Goal: Task Accomplishment & Management: Manage account settings

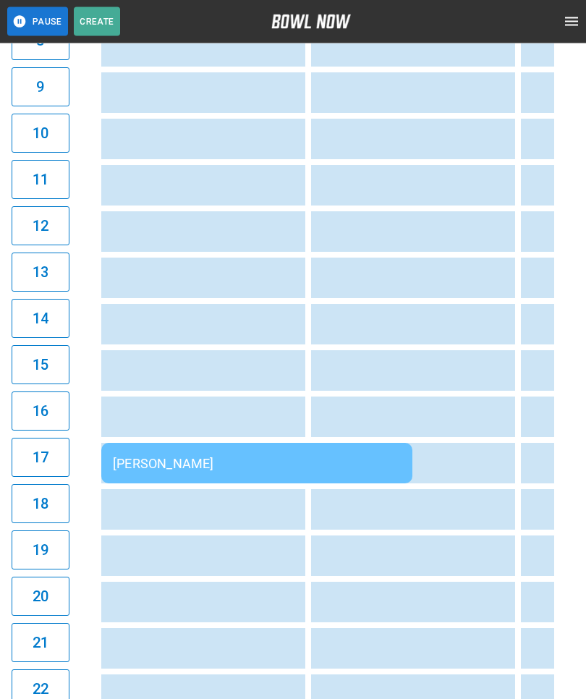
scroll to position [525, 0]
click at [320, 460] on div "[PERSON_NAME]" at bounding box center [257, 462] width 288 height 15
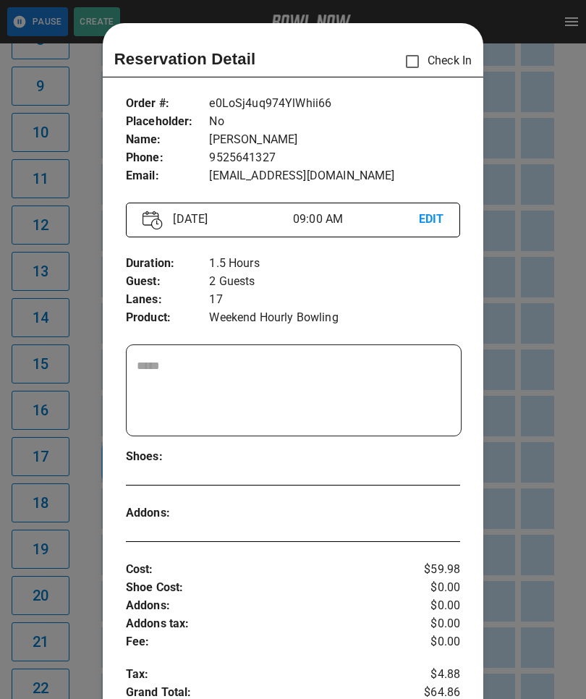
scroll to position [23, 0]
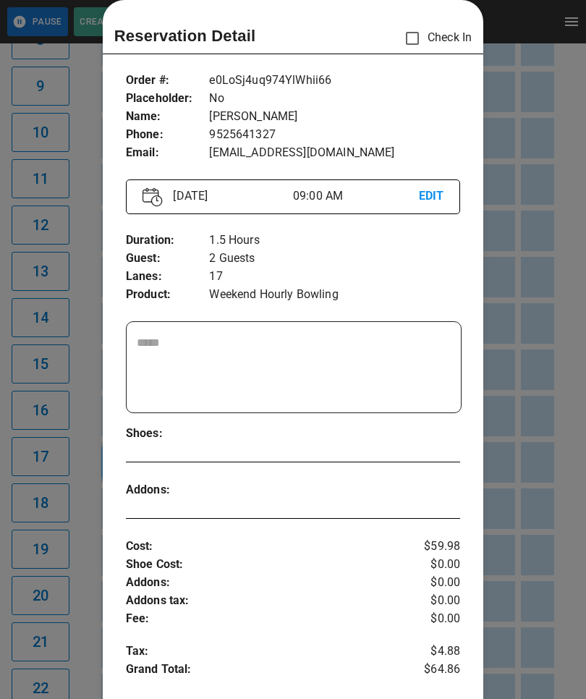
click at [547, 606] on div at bounding box center [293, 349] width 586 height 699
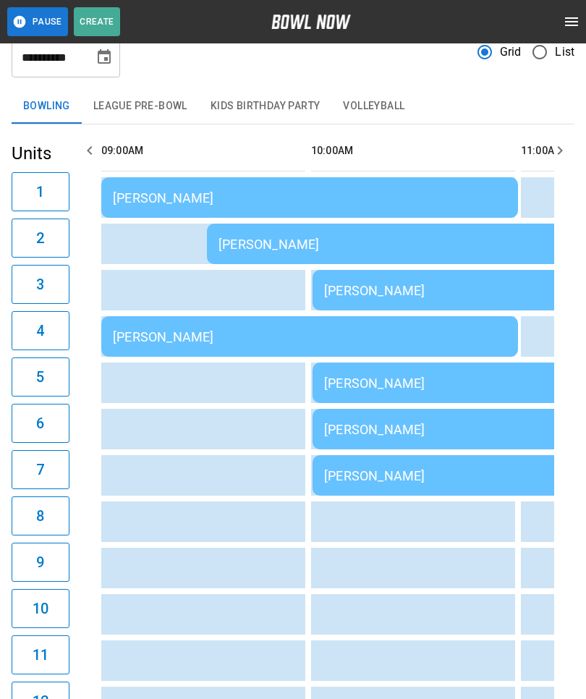
scroll to position [0, 0]
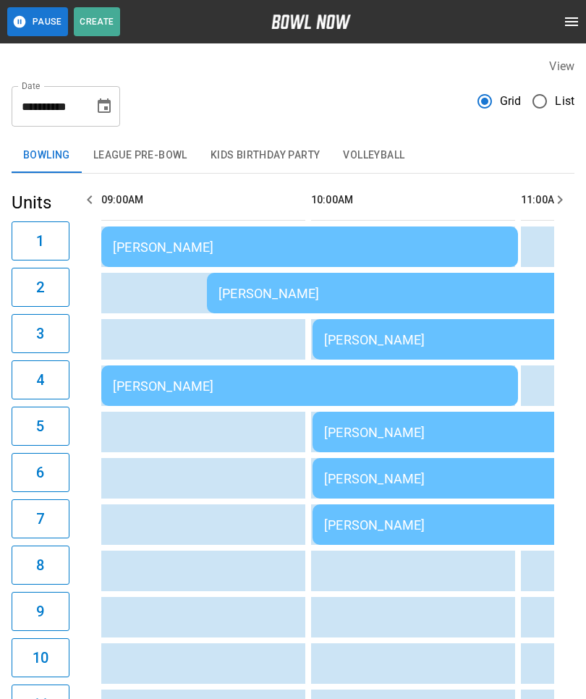
click at [265, 373] on td "[PERSON_NAME]" at bounding box center [309, 385] width 417 height 41
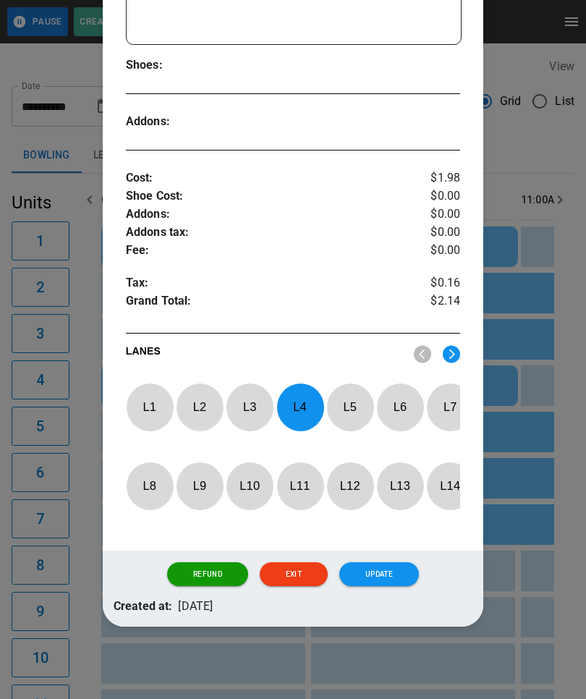
scroll to position [424, 0]
click at [305, 390] on p "L 4" at bounding box center [300, 407] width 48 height 34
click at [148, 472] on p "L 8" at bounding box center [150, 486] width 48 height 34
click at [393, 575] on button "Update" at bounding box center [379, 574] width 80 height 25
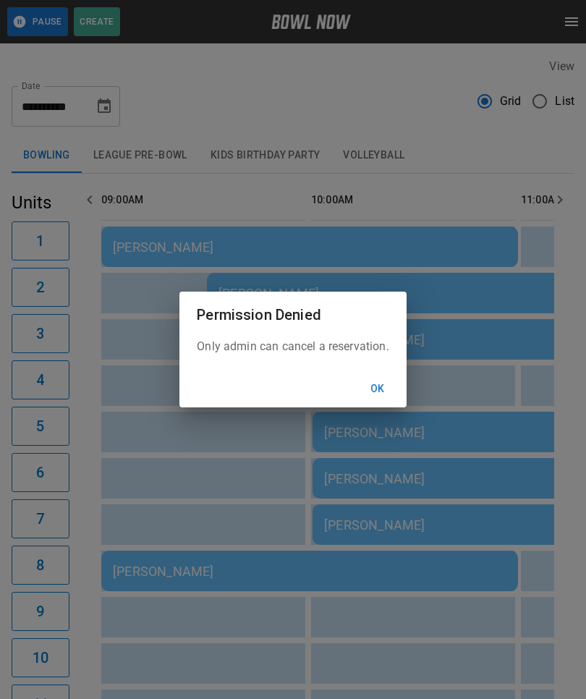
click at [443, 567] on div "Permission Denied Only admin can cancel a reservation. Ok" at bounding box center [293, 349] width 586 height 699
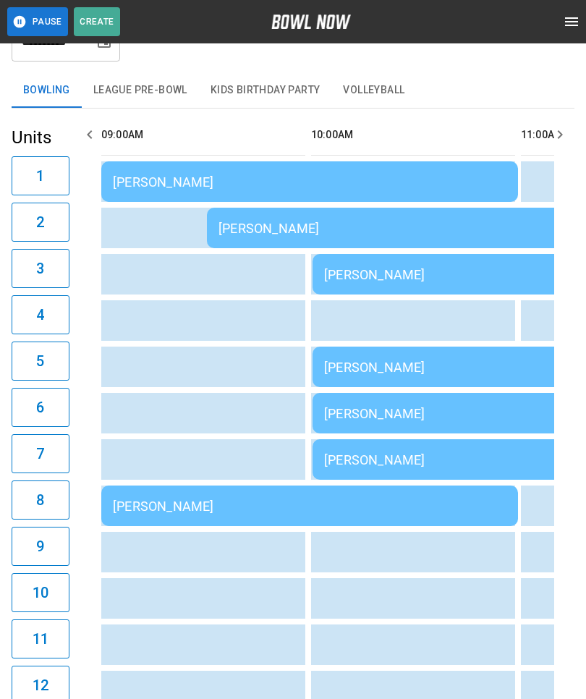
scroll to position [64, 0]
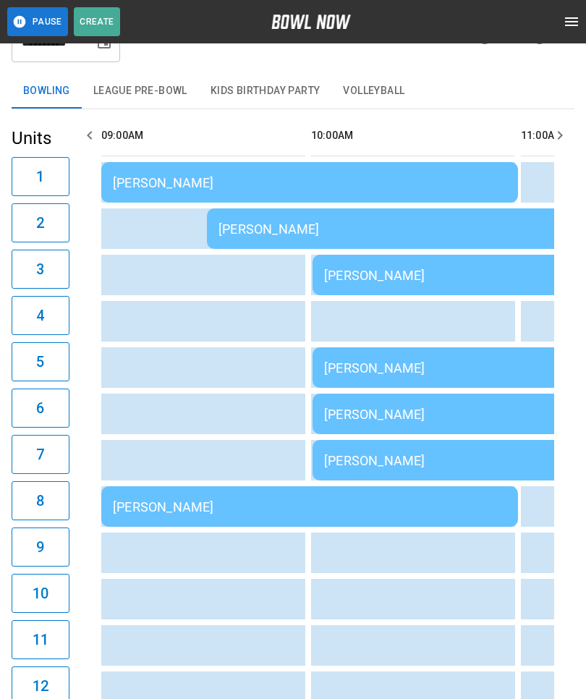
click at [448, 453] on div "[PERSON_NAME]" at bounding box center [521, 460] width 394 height 15
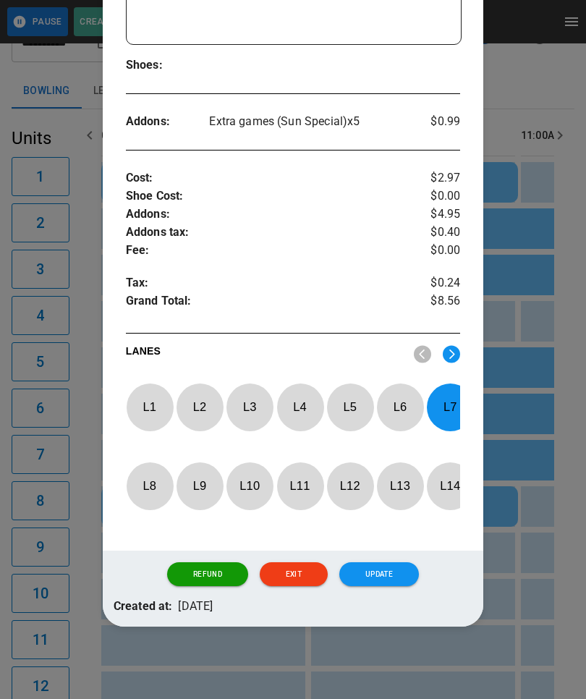
scroll to position [424, 0]
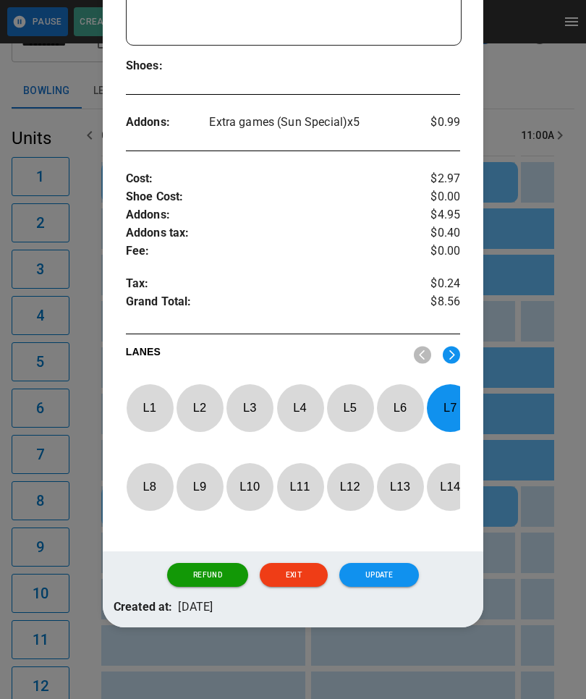
click at [450, 391] on p "L 7" at bounding box center [450, 408] width 48 height 34
click at [459, 346] on img at bounding box center [451, 355] width 17 height 18
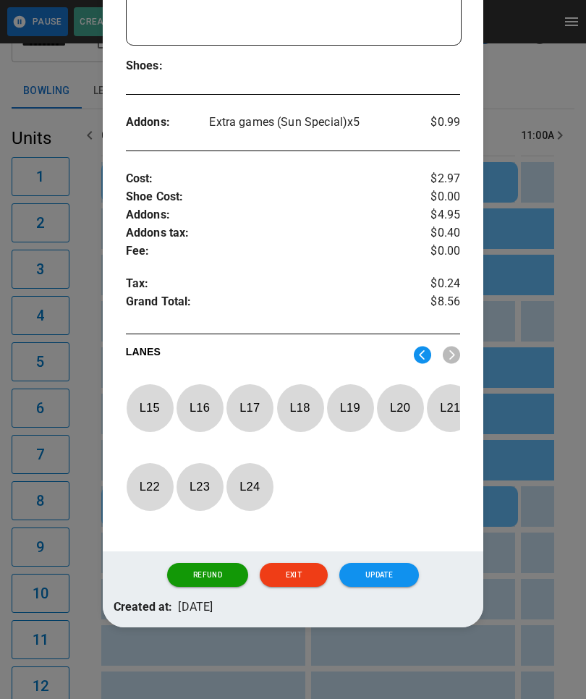
click at [163, 391] on p "L 15" at bounding box center [150, 408] width 48 height 34
click at [383, 569] on button "Update" at bounding box center [379, 575] width 80 height 25
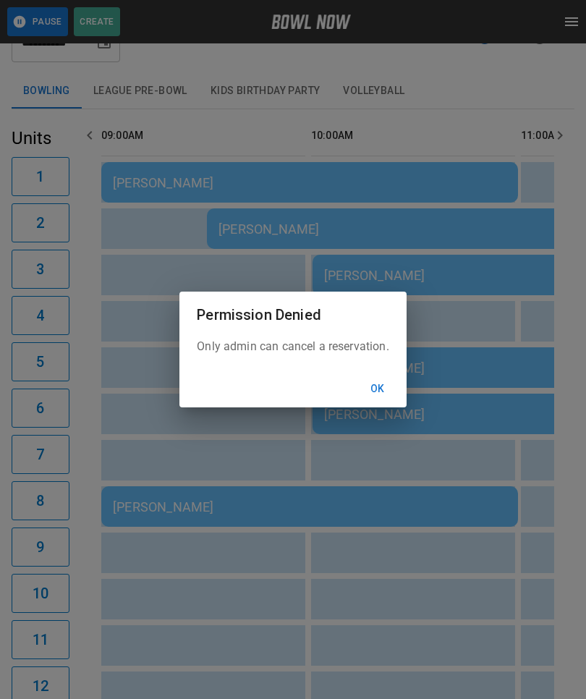
click at [399, 384] on button "Ok" at bounding box center [378, 389] width 46 height 27
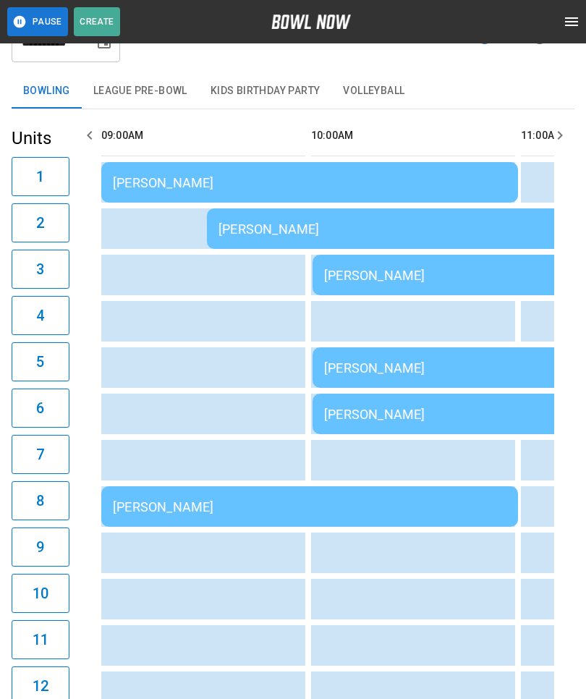
click at [302, 228] on div "[PERSON_NAME]" at bounding box center [416, 228] width 394 height 15
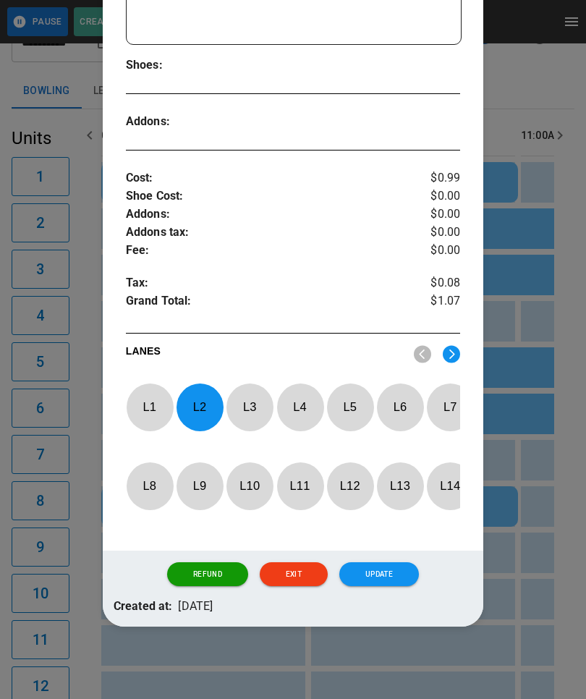
click at [202, 390] on p "L 2" at bounding box center [200, 407] width 48 height 34
click at [203, 469] on p "L 9" at bounding box center [200, 486] width 48 height 34
click at [394, 575] on button "Update" at bounding box center [379, 574] width 80 height 25
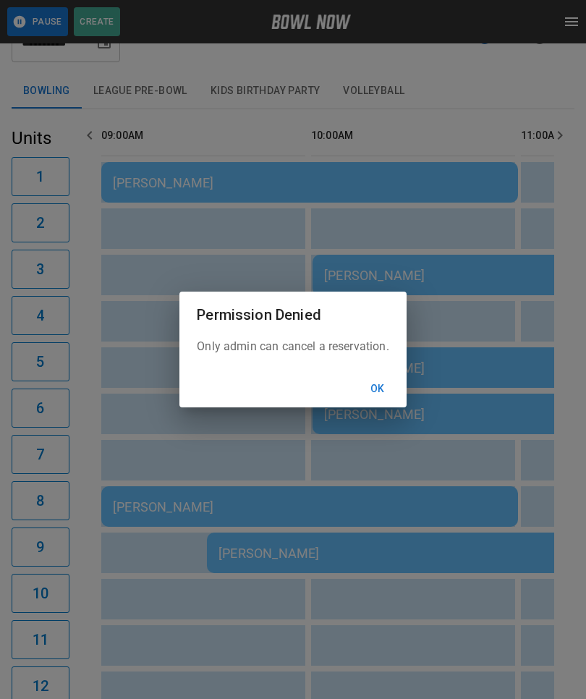
click at [378, 389] on button "Ok" at bounding box center [378, 389] width 46 height 27
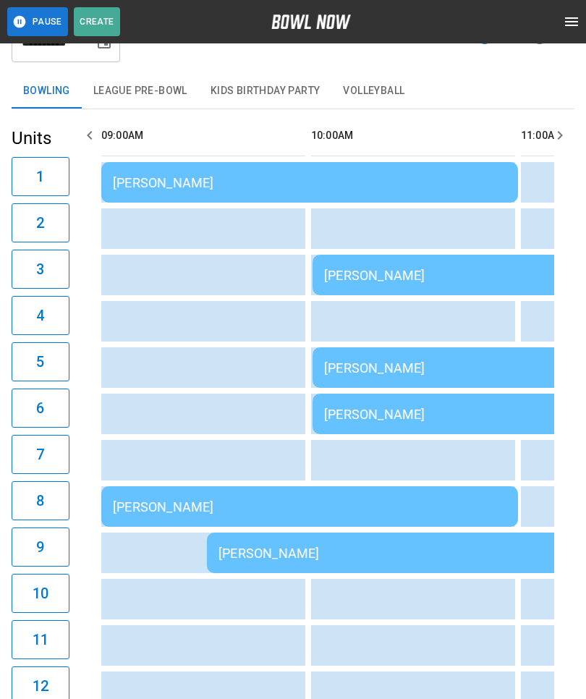
click at [446, 412] on div "[PERSON_NAME]" at bounding box center [521, 414] width 394 height 15
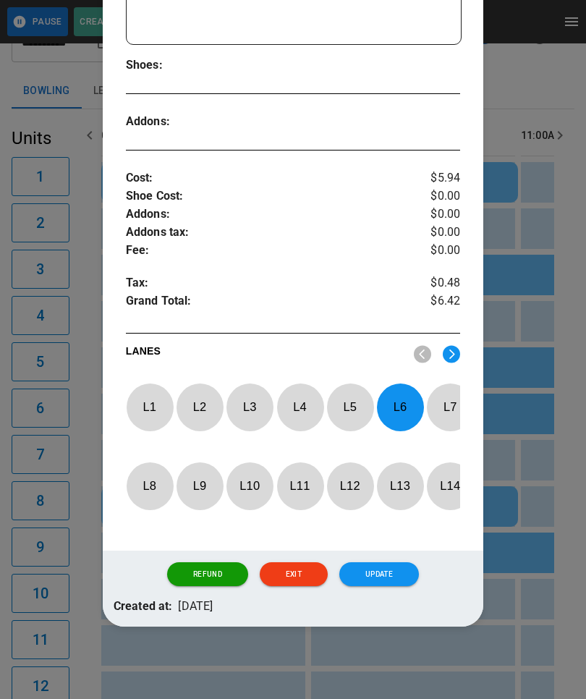
click at [392, 390] on p "L 6" at bounding box center [400, 407] width 48 height 34
click at [200, 390] on p "L 2" at bounding box center [200, 407] width 48 height 34
click at [375, 575] on button "Update" at bounding box center [379, 574] width 80 height 25
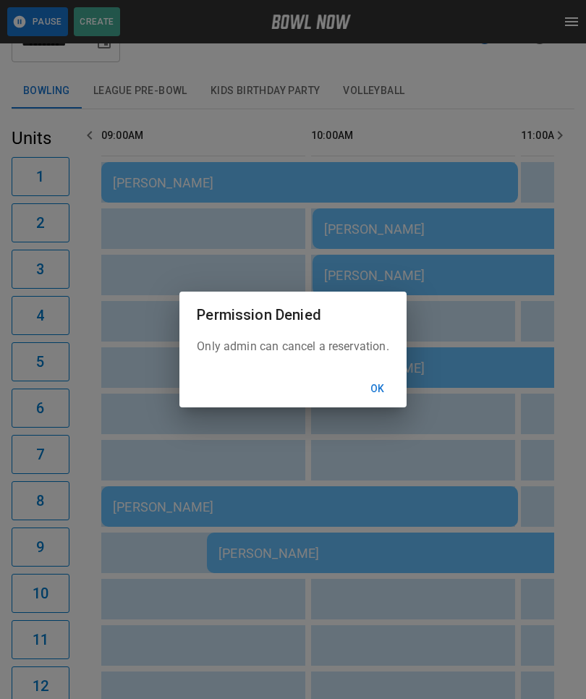
click at [384, 381] on button "Ok" at bounding box center [378, 389] width 46 height 27
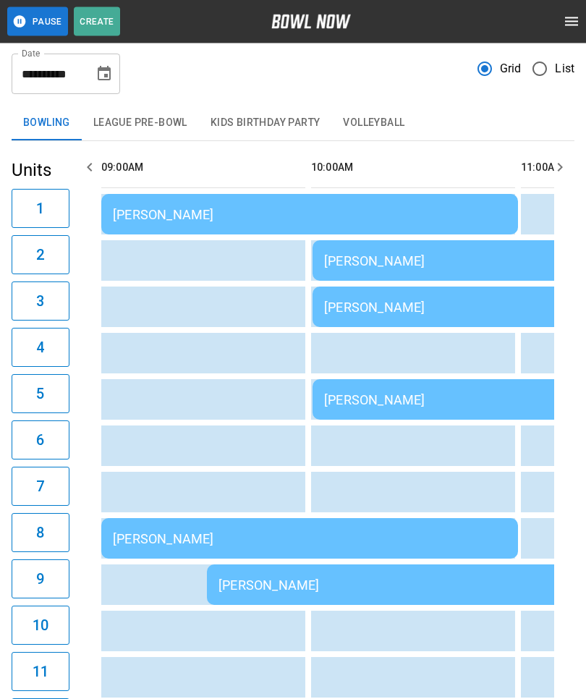
scroll to position [0, 0]
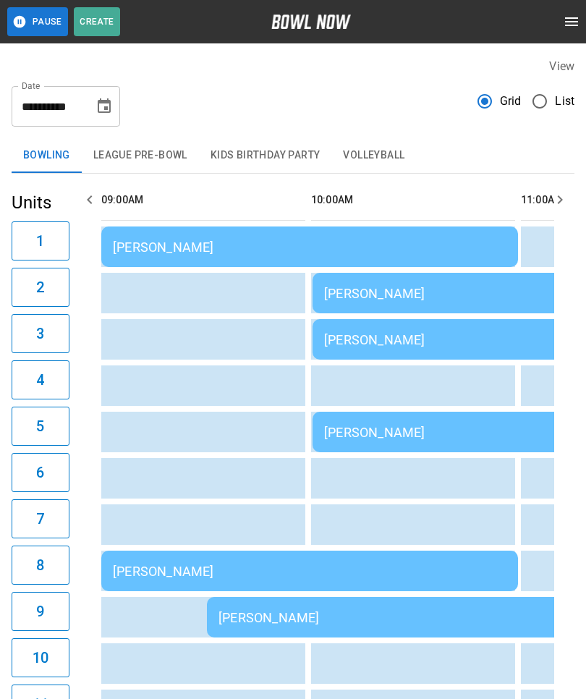
click at [145, 252] on div "[PERSON_NAME]" at bounding box center [310, 247] width 394 height 15
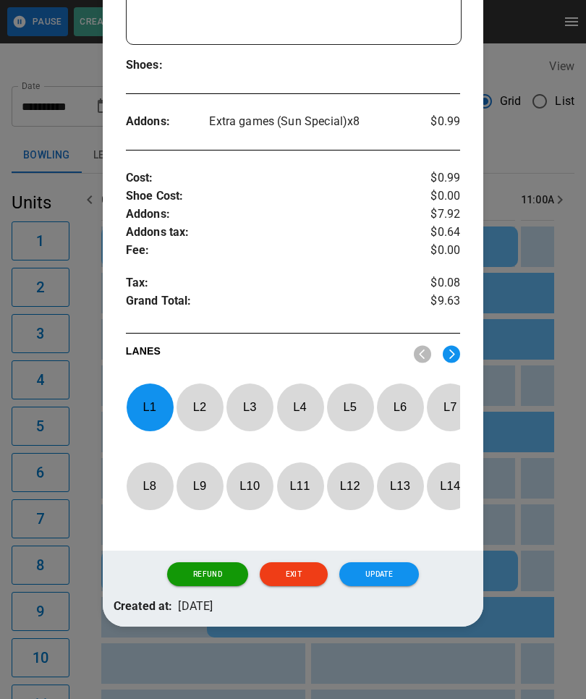
scroll to position [424, 0]
click at [381, 569] on button "Update" at bounding box center [379, 574] width 80 height 25
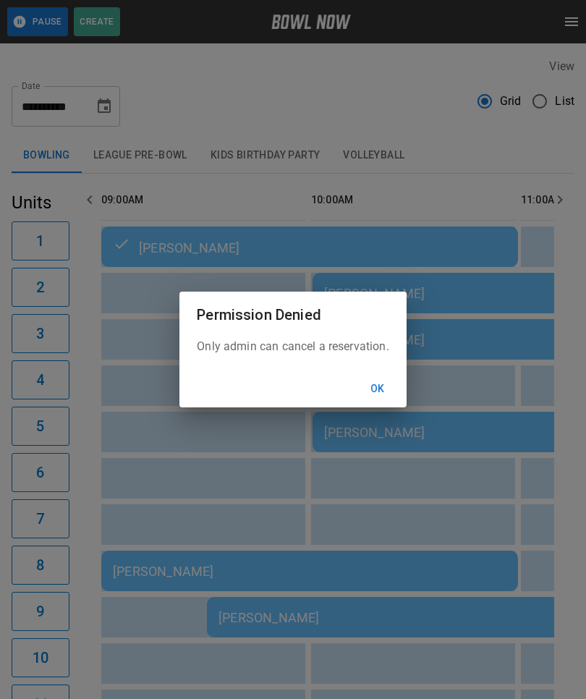
click at [383, 384] on button "Ok" at bounding box center [378, 389] width 46 height 27
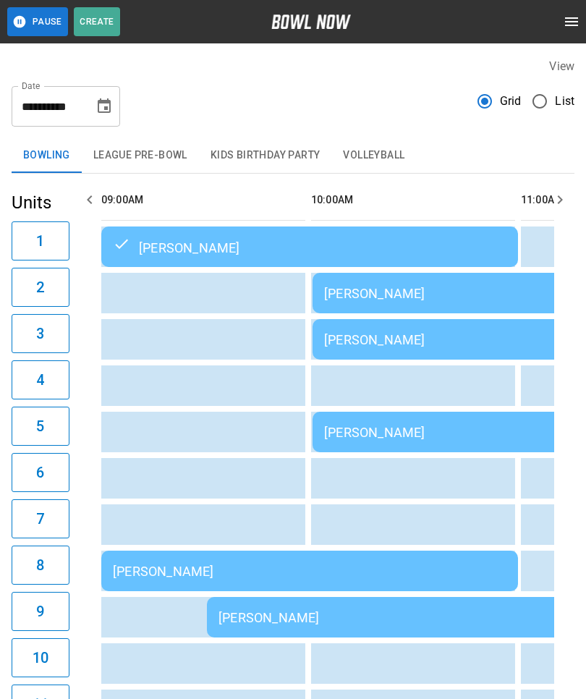
click at [410, 296] on div "[PERSON_NAME]" at bounding box center [521, 293] width 394 height 15
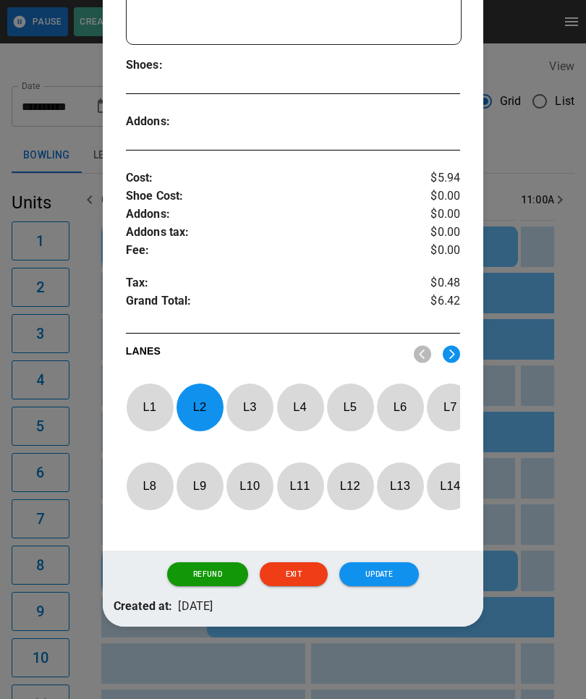
click at [389, 565] on button "Update" at bounding box center [379, 574] width 80 height 25
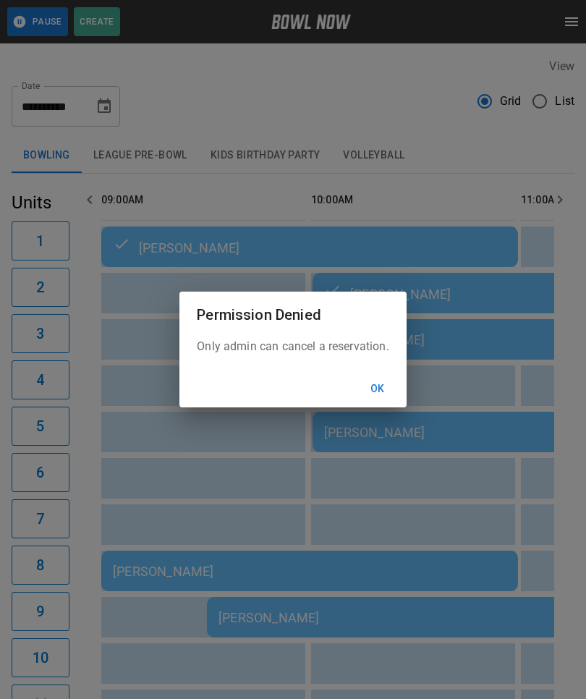
click at [384, 385] on button "Ok" at bounding box center [378, 389] width 46 height 27
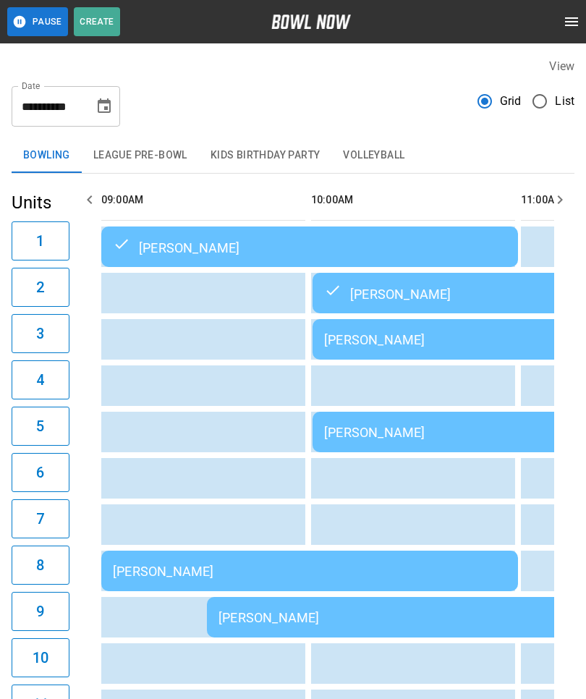
click at [423, 336] on div "[PERSON_NAME]" at bounding box center [521, 339] width 394 height 15
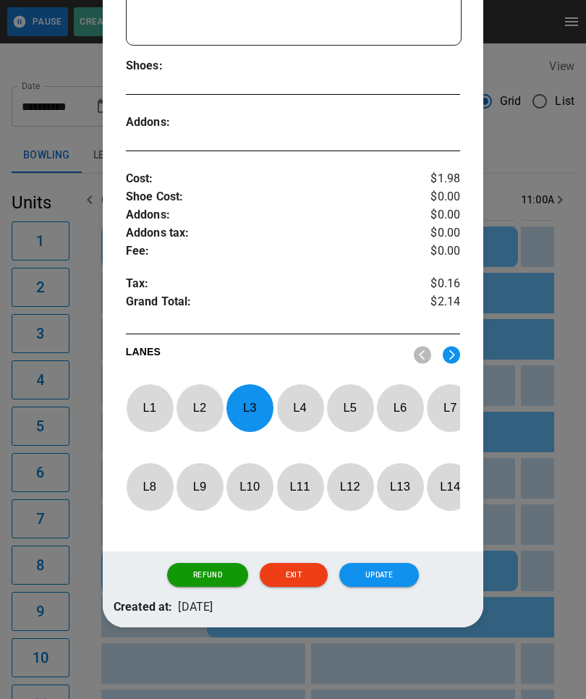
click at [397, 568] on button "Update" at bounding box center [379, 575] width 80 height 25
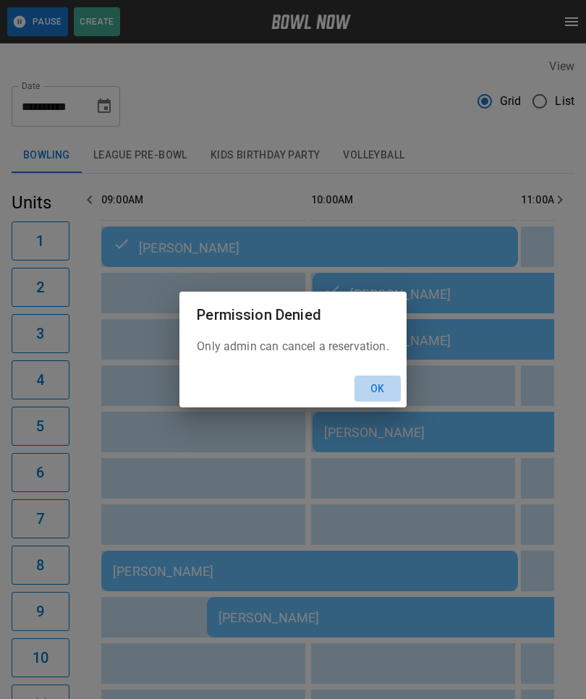
click at [387, 386] on button "Ok" at bounding box center [378, 389] width 46 height 27
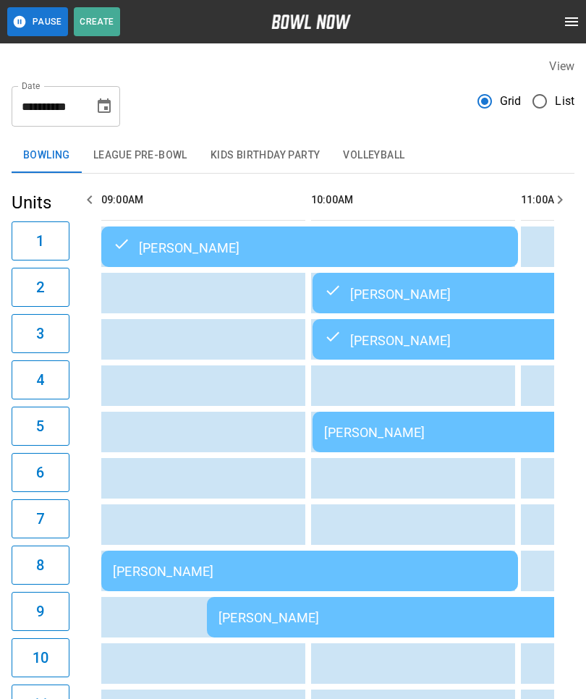
click at [488, 434] on div "[PERSON_NAME]" at bounding box center [521, 432] width 394 height 15
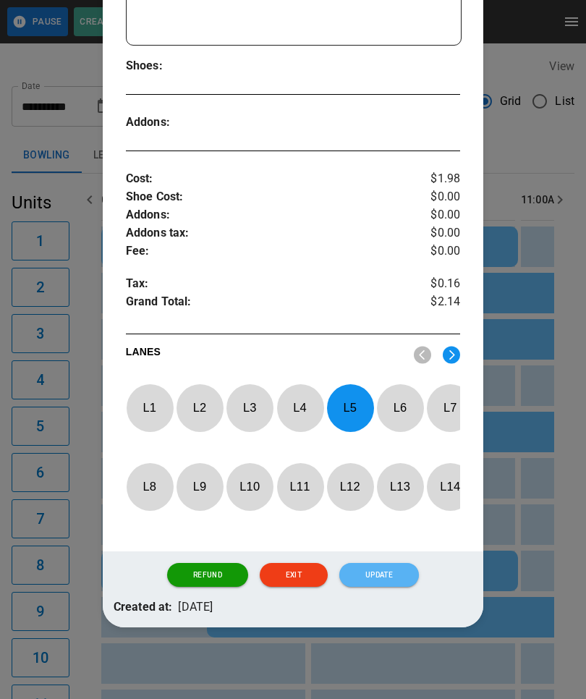
click at [400, 569] on button "Update" at bounding box center [379, 575] width 80 height 25
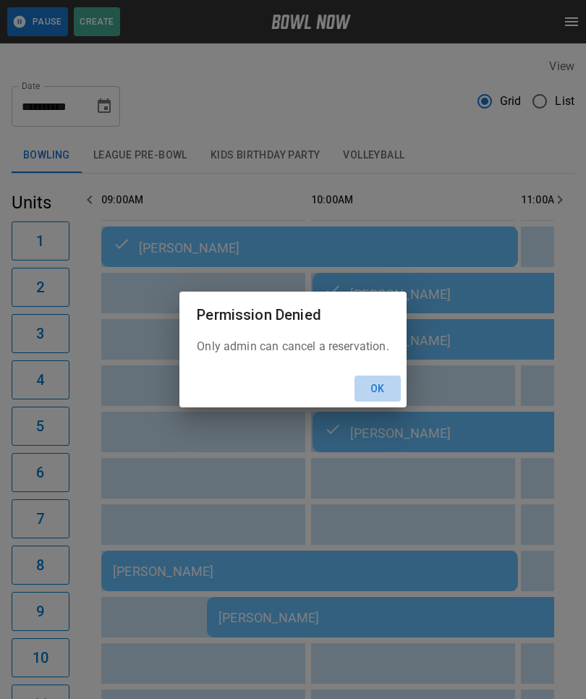
click at [377, 378] on button "Ok" at bounding box center [378, 389] width 46 height 27
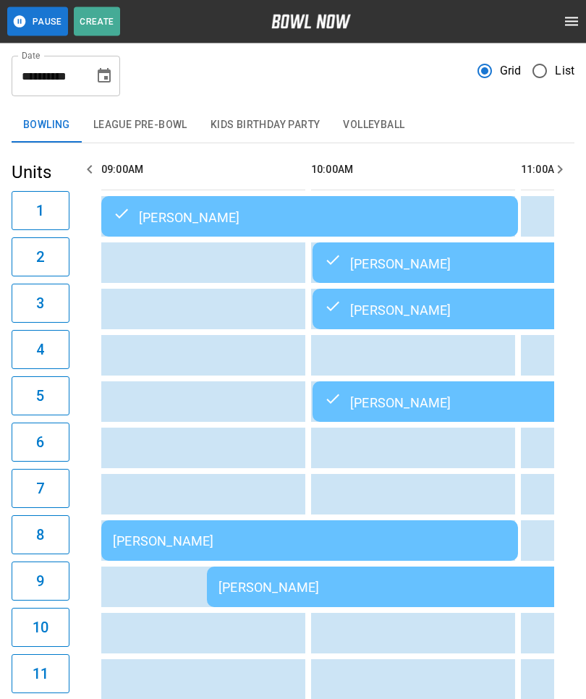
scroll to position [30, 0]
click at [388, 534] on td "[PERSON_NAME]" at bounding box center [309, 540] width 417 height 41
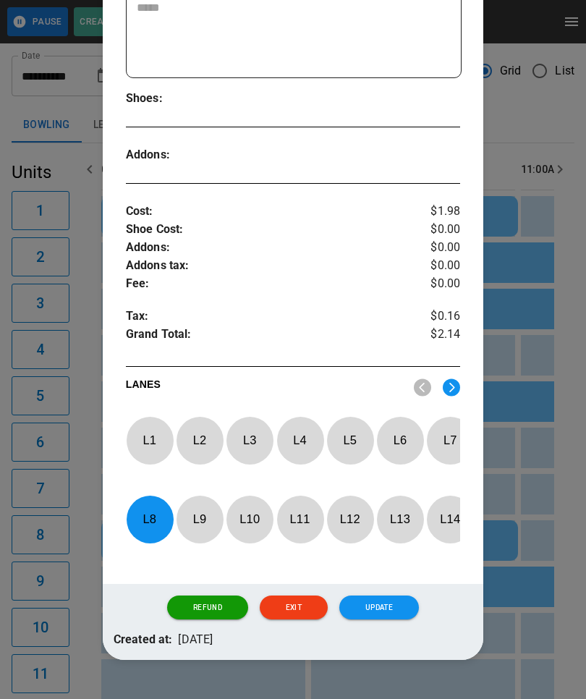
scroll to position [374, 0]
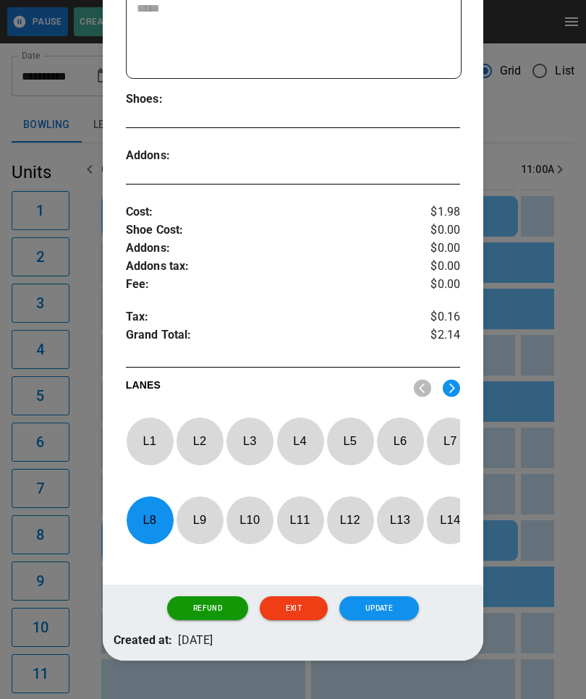
click at [397, 621] on button "Update" at bounding box center [379, 608] width 80 height 25
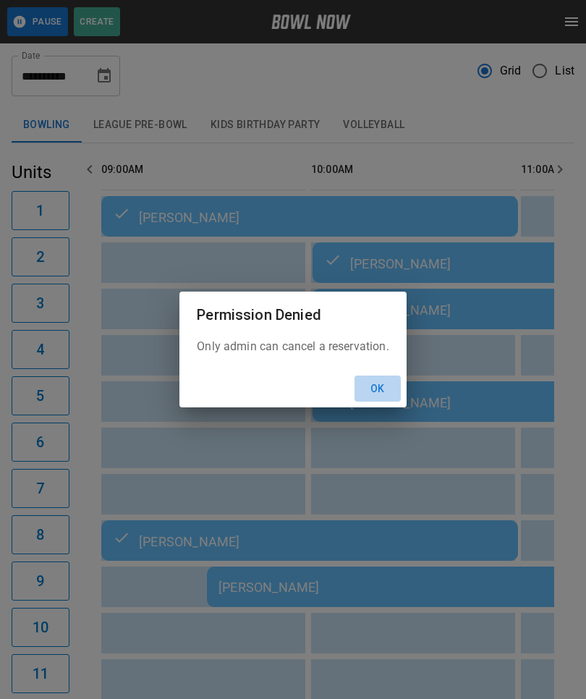
click at [388, 402] on button "Ok" at bounding box center [378, 389] width 46 height 27
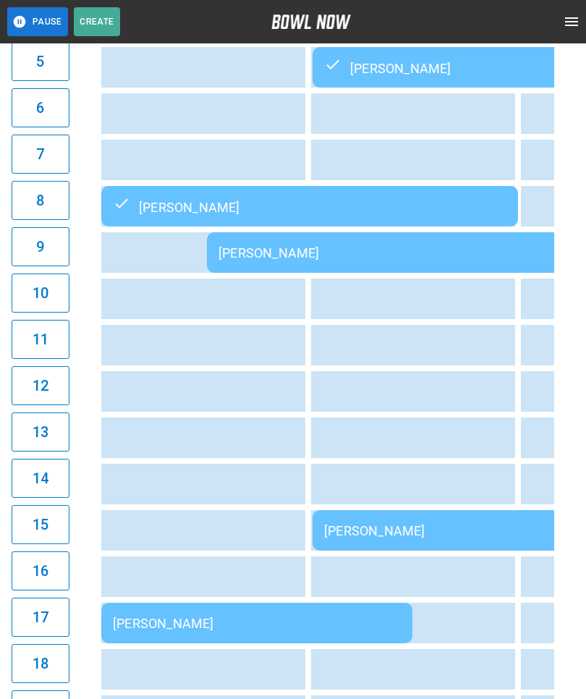
scroll to position [351, 0]
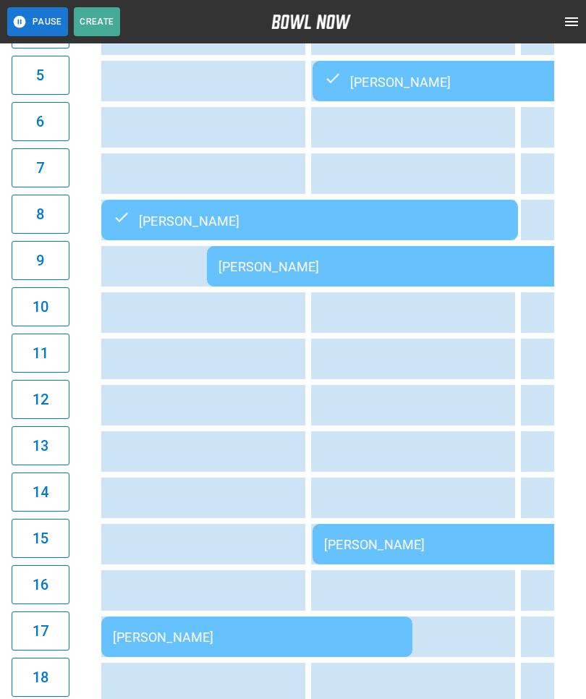
click at [348, 268] on div "[PERSON_NAME]" at bounding box center [416, 266] width 394 height 15
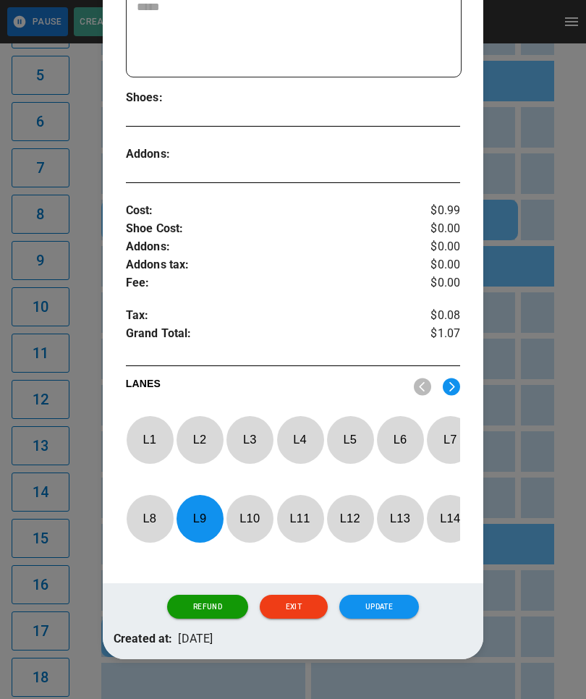
scroll to position [374, 0]
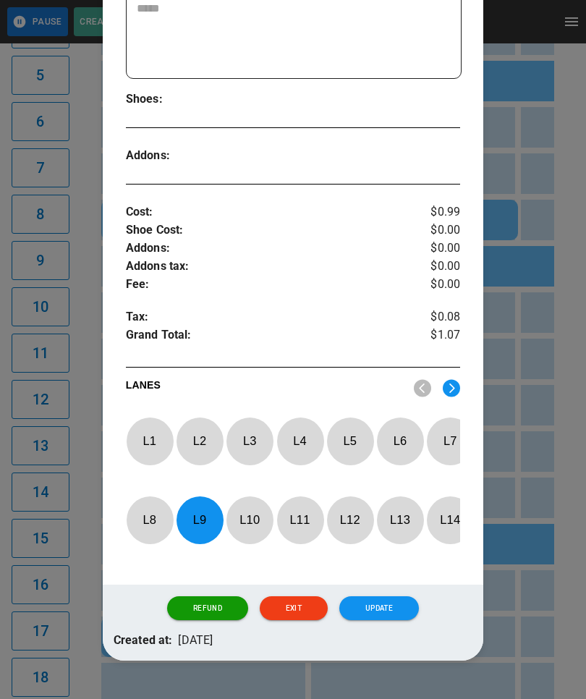
click at [394, 618] on button "Update" at bounding box center [379, 608] width 80 height 25
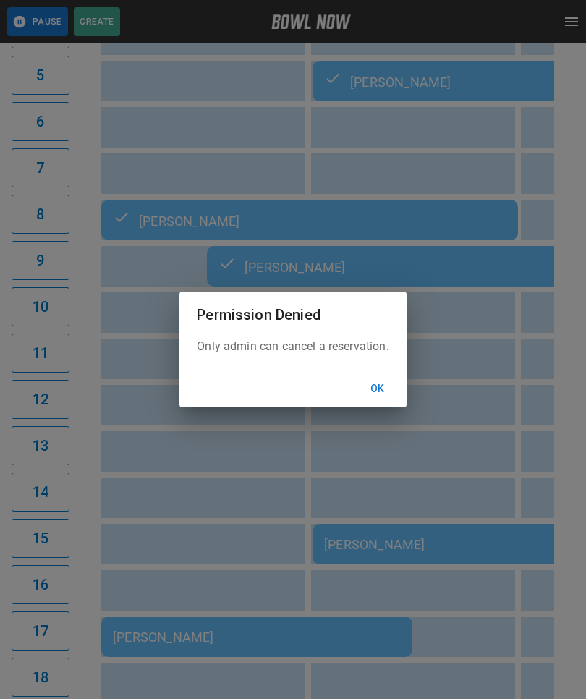
click at [384, 402] on button "Ok" at bounding box center [378, 389] width 46 height 27
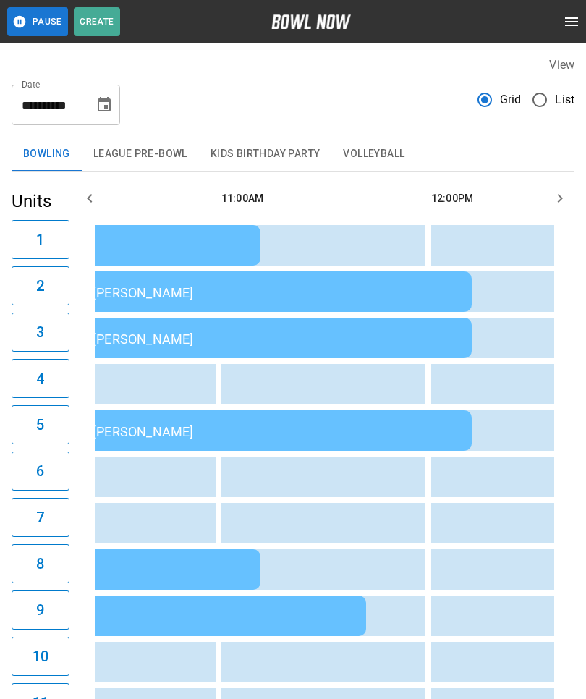
scroll to position [0, 392]
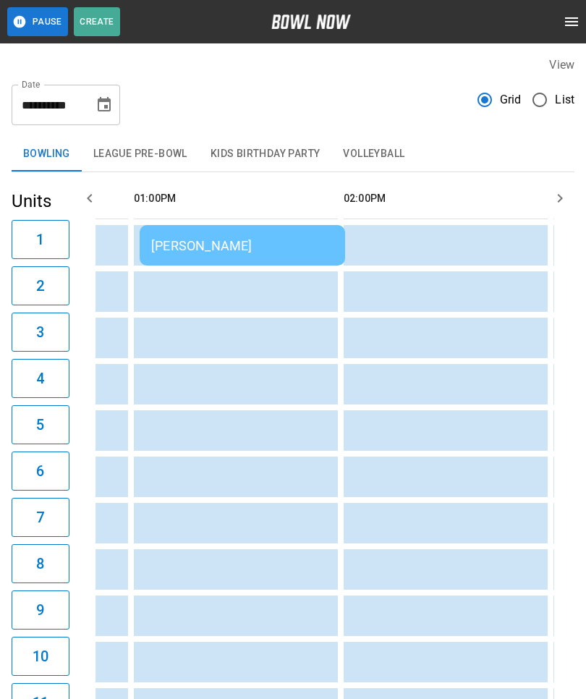
click at [303, 242] on div "[PERSON_NAME]" at bounding box center [242, 245] width 182 height 15
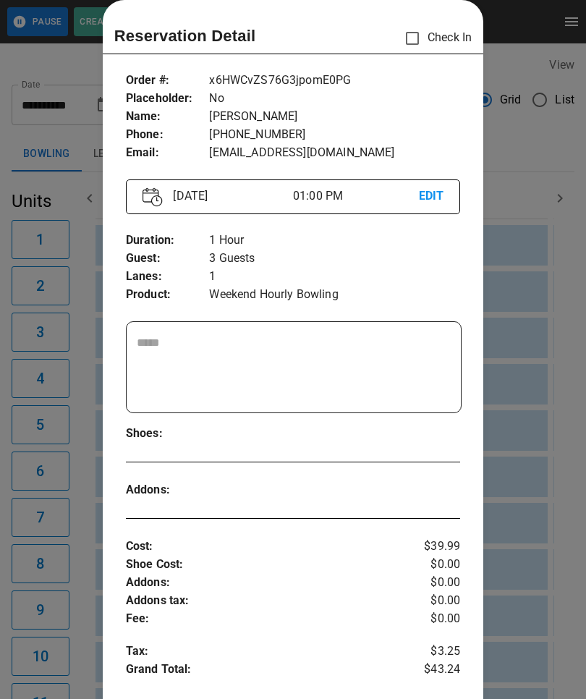
click at [538, 479] on div at bounding box center [293, 349] width 586 height 699
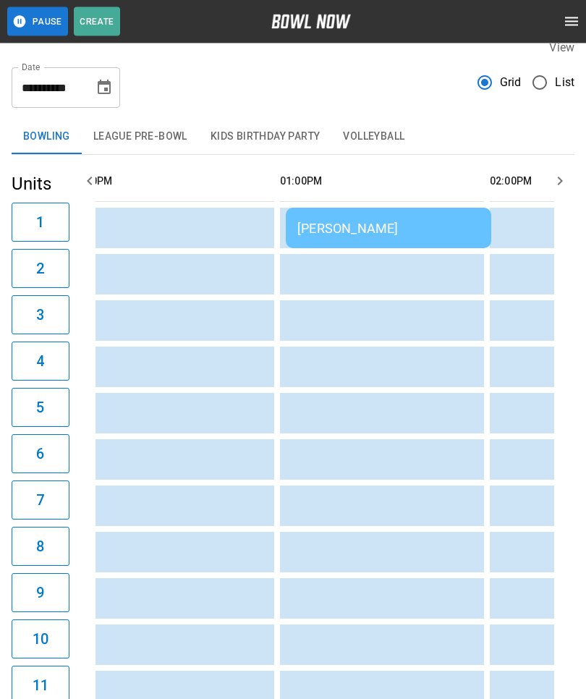
click at [393, 236] on div "[PERSON_NAME]" at bounding box center [388, 228] width 182 height 15
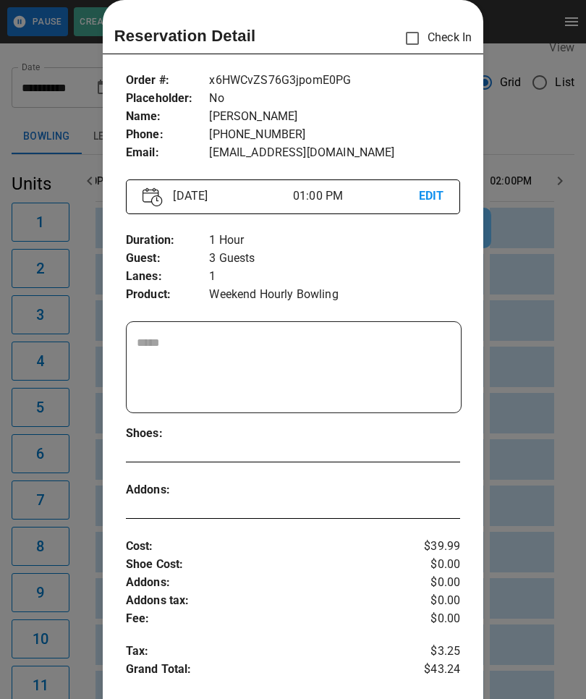
click at [519, 448] on div at bounding box center [293, 349] width 586 height 699
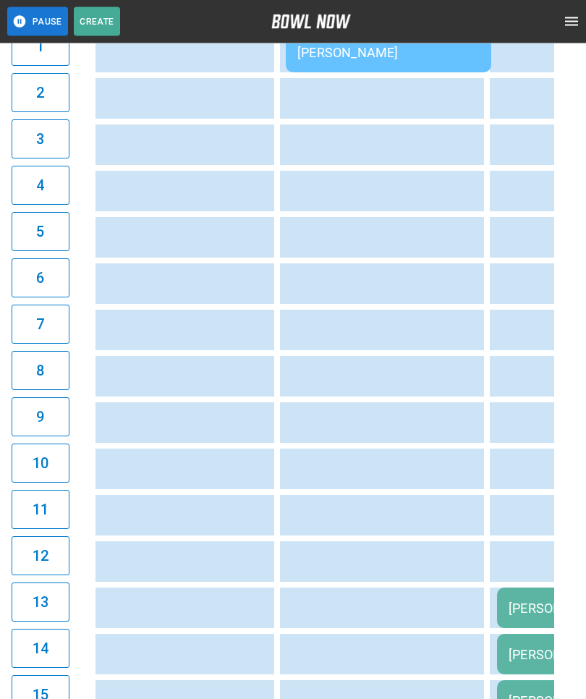
scroll to position [234, 0]
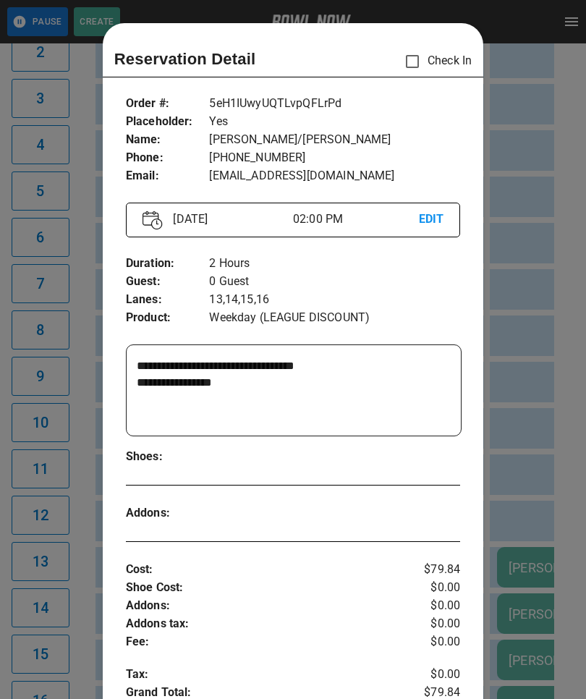
scroll to position [23, 0]
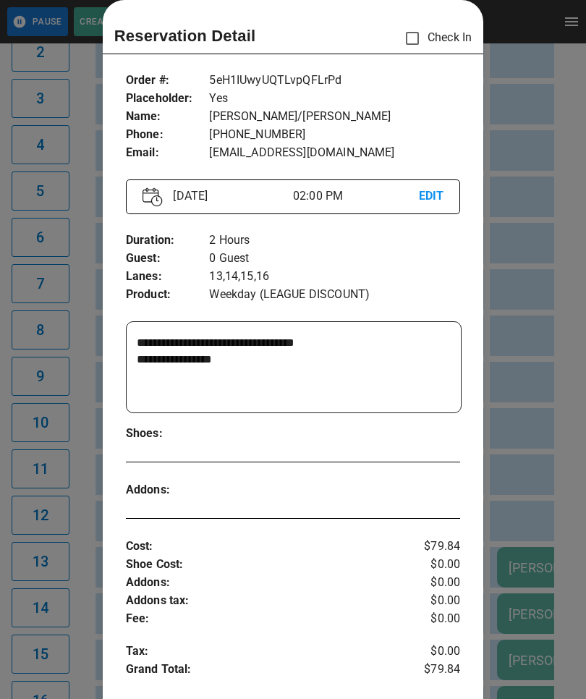
click at [548, 551] on div at bounding box center [293, 349] width 586 height 699
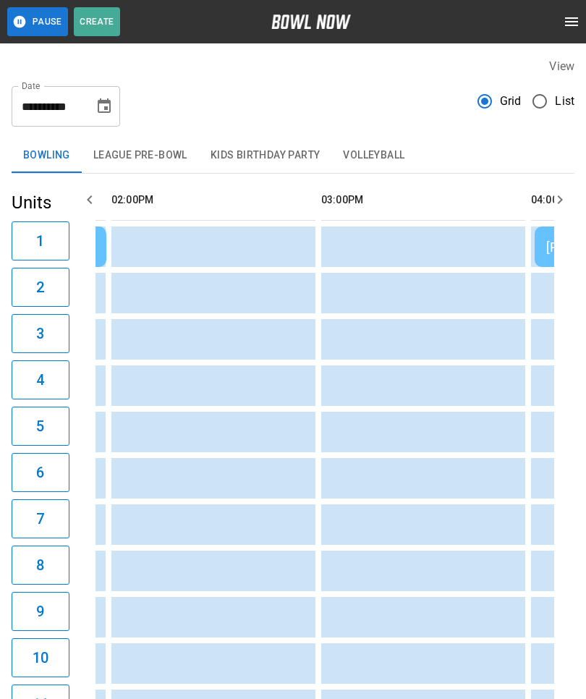
scroll to position [0, 1086]
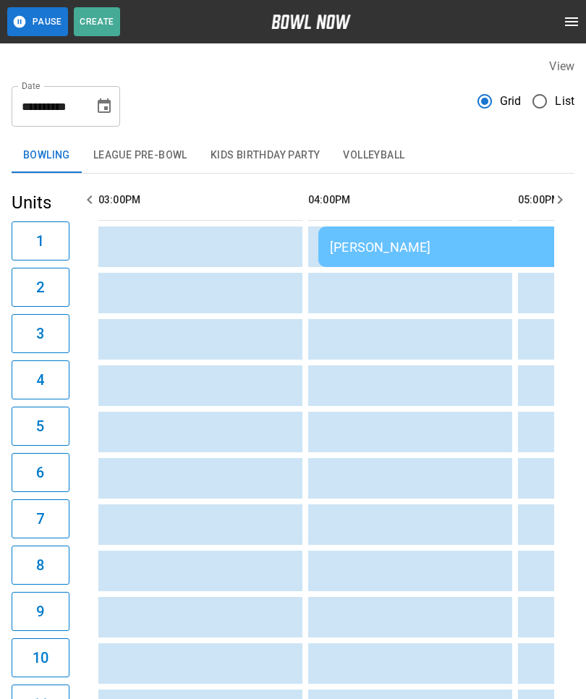
click at [418, 256] on td "[PERSON_NAME]" at bounding box center [526, 246] width 417 height 41
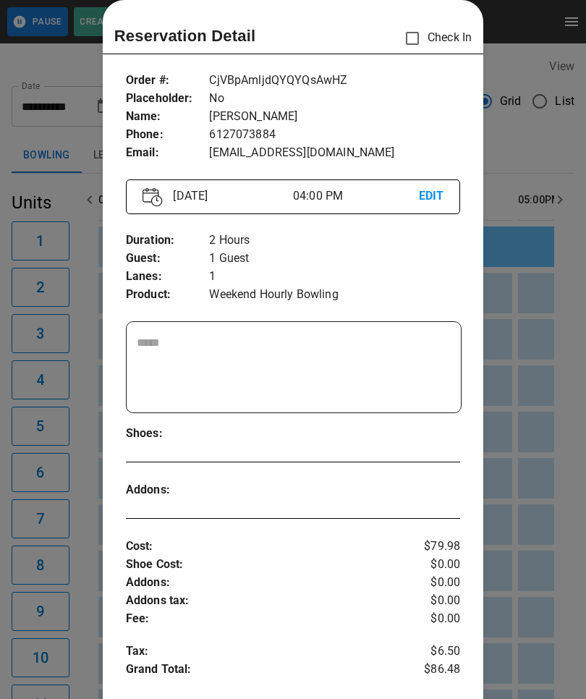
click at [563, 418] on div at bounding box center [293, 349] width 586 height 699
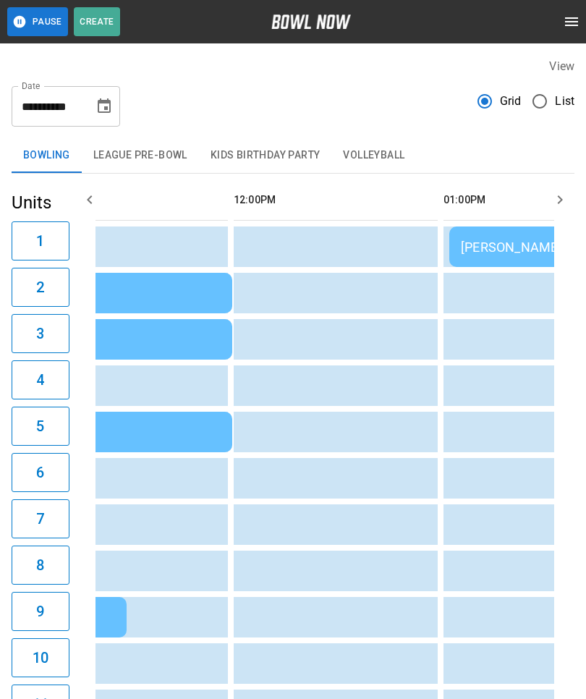
click at [172, 149] on button "League Pre-Bowl" at bounding box center [140, 155] width 117 height 35
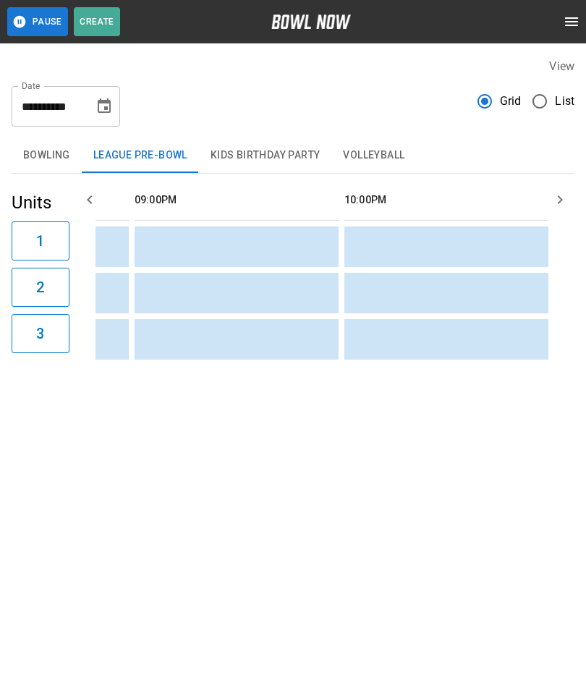
click at [287, 147] on button "Kids Birthday Party" at bounding box center [265, 155] width 133 height 35
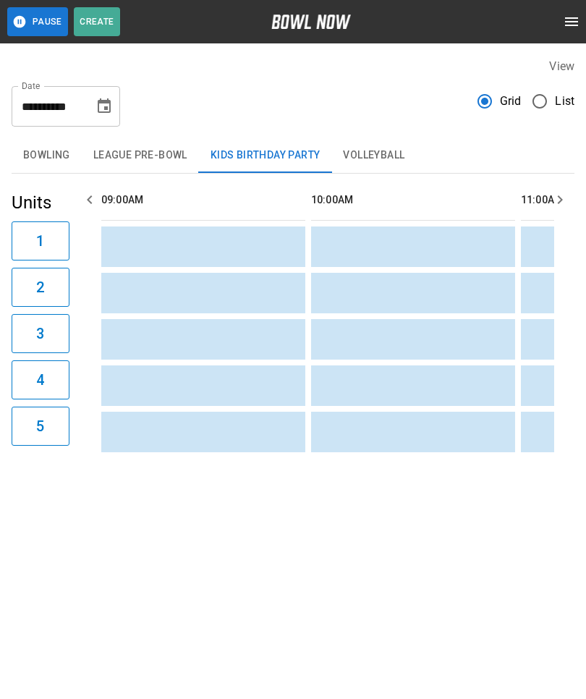
click at [390, 155] on button "Volleyball" at bounding box center [373, 155] width 85 height 35
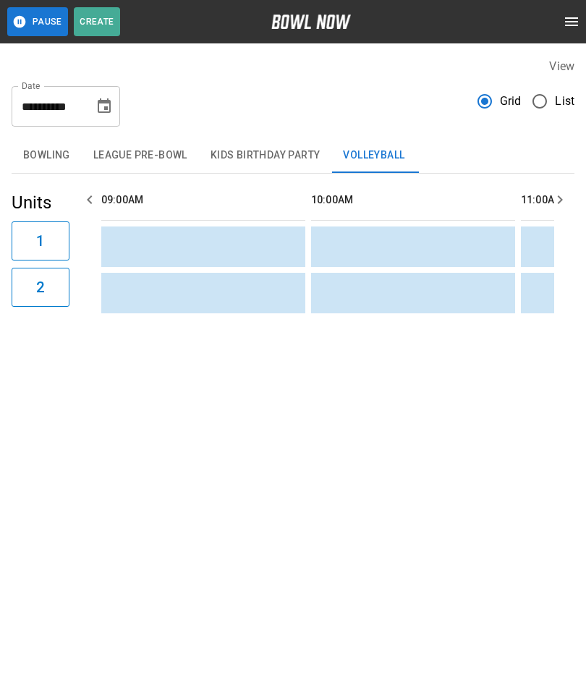
click at [45, 145] on button "Bowling" at bounding box center [47, 155] width 70 height 35
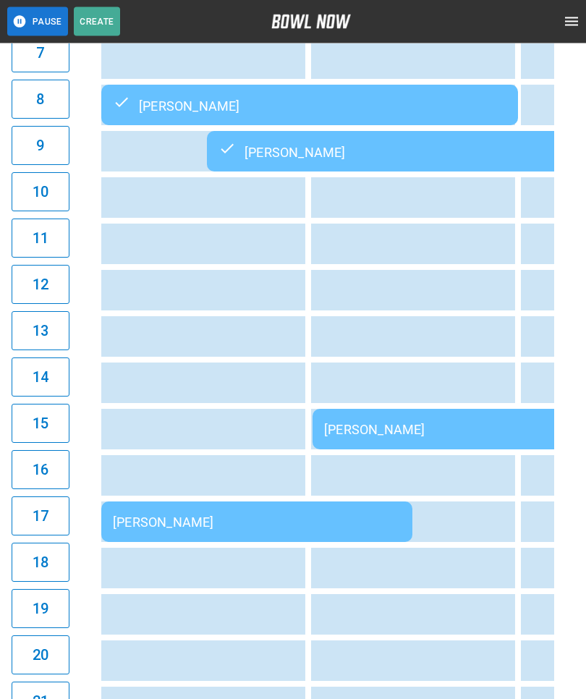
click at [344, 415] on td "[PERSON_NAME]" at bounding box center [521, 430] width 417 height 41
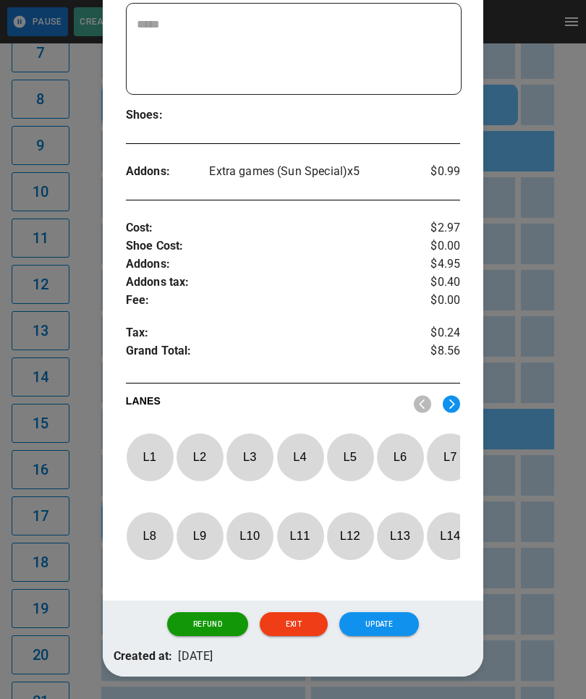
scroll to position [374, 0]
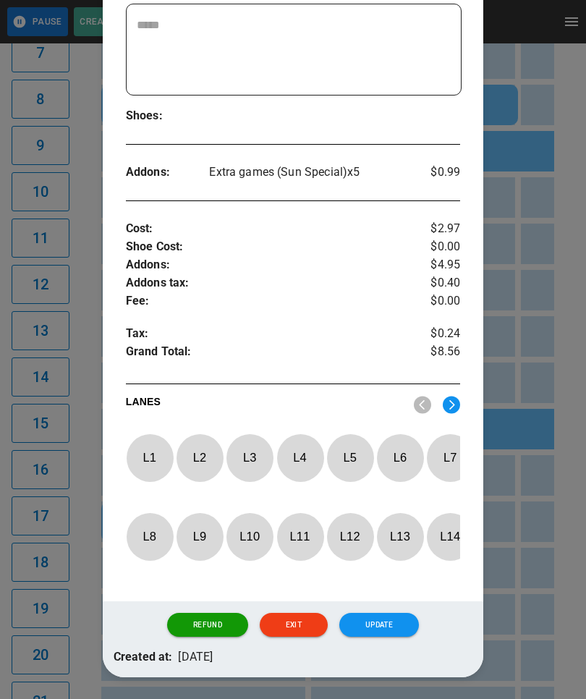
click at [385, 619] on button "Update" at bounding box center [379, 625] width 80 height 25
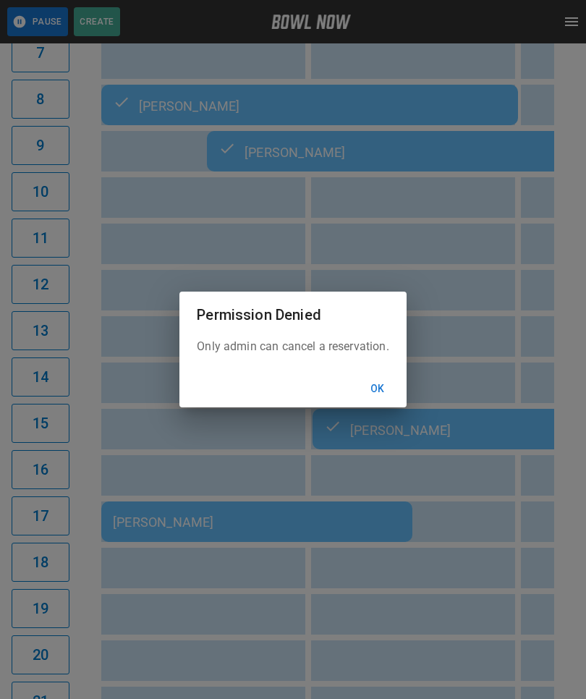
click at [382, 438] on div "Permission Denied Only admin can cancel a reservation. Ok" at bounding box center [293, 349] width 586 height 699
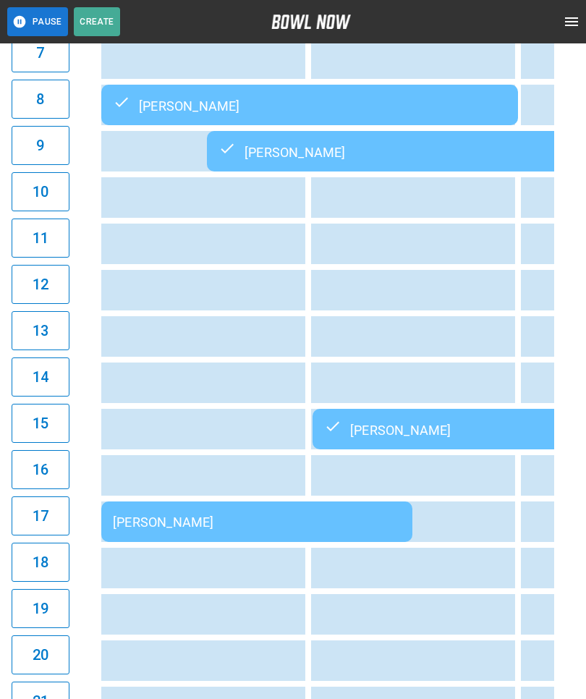
click at [384, 413] on td "[PERSON_NAME]" at bounding box center [521, 429] width 417 height 41
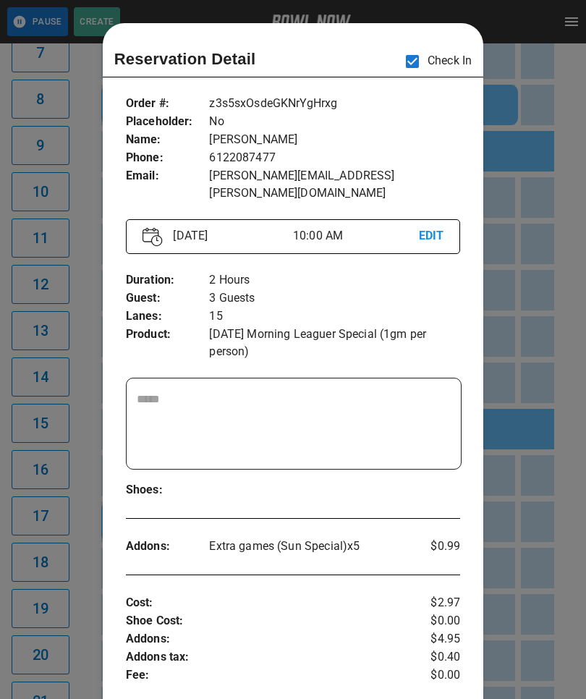
scroll to position [23, 0]
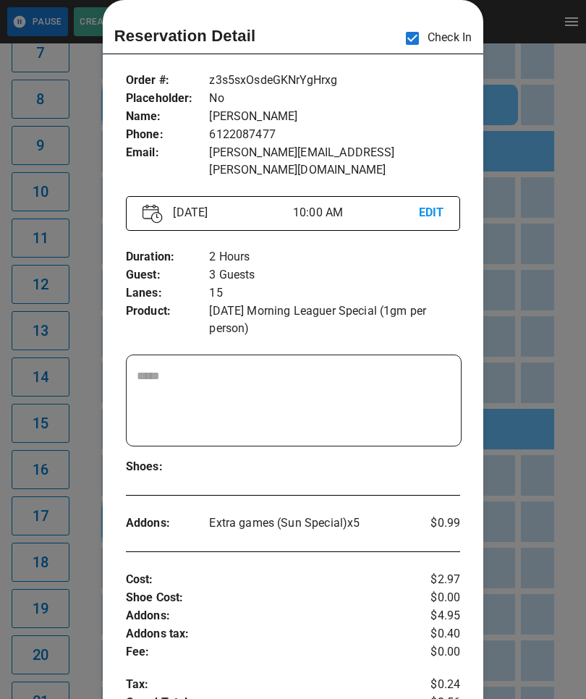
click at [531, 520] on div at bounding box center [293, 349] width 586 height 699
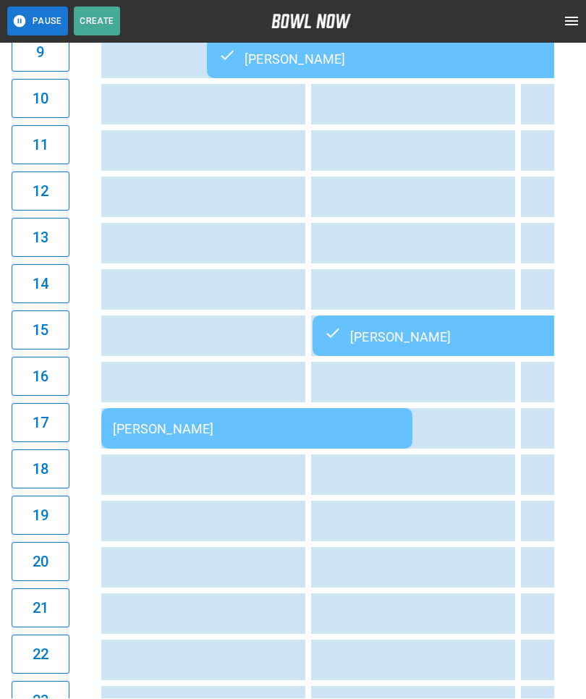
click at [191, 426] on div "[PERSON_NAME]" at bounding box center [257, 429] width 288 height 15
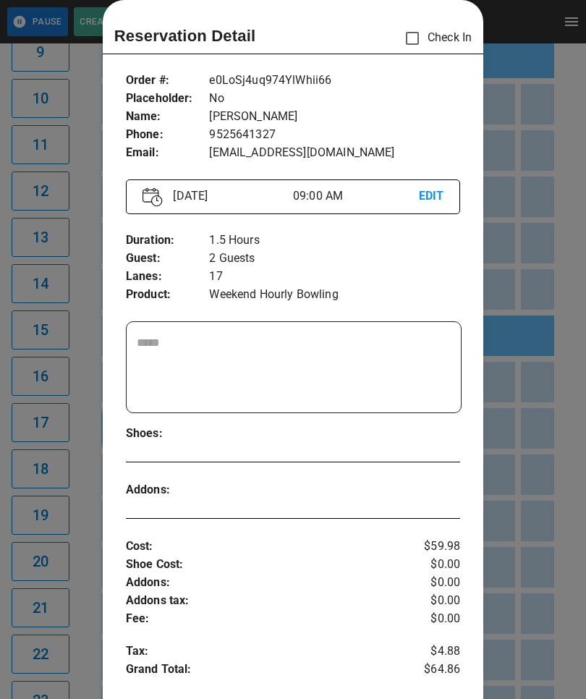
click at [548, 252] on div at bounding box center [293, 349] width 586 height 699
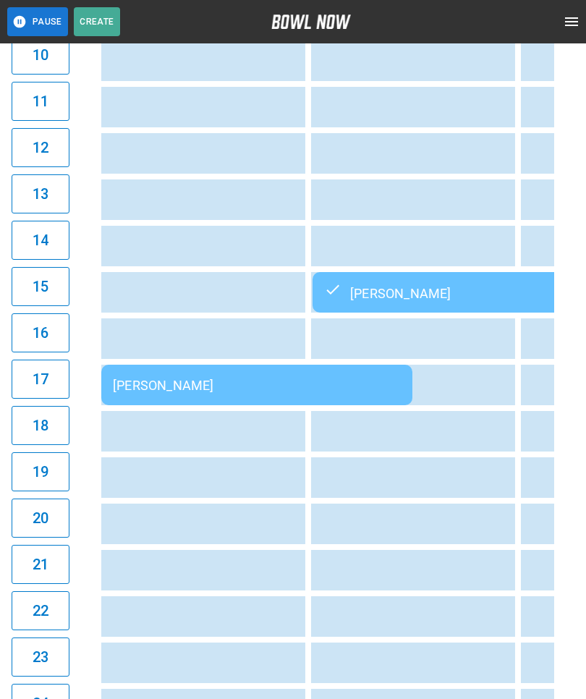
scroll to position [601, 0]
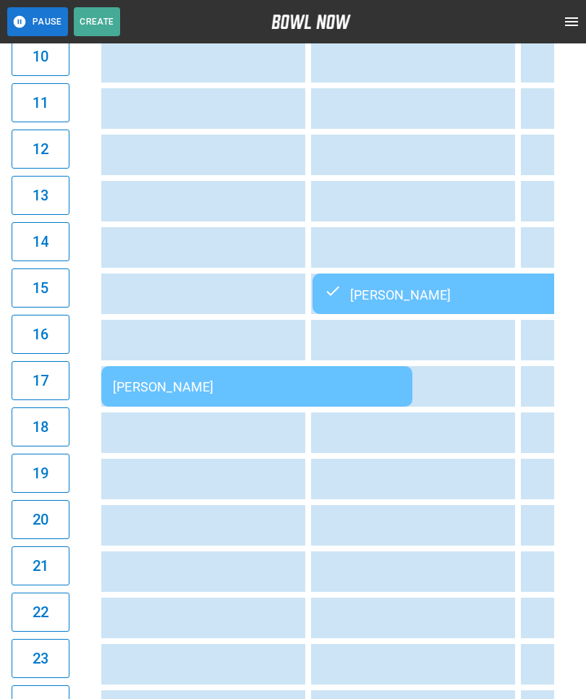
click at [442, 289] on div "[PERSON_NAME]" at bounding box center [521, 293] width 394 height 17
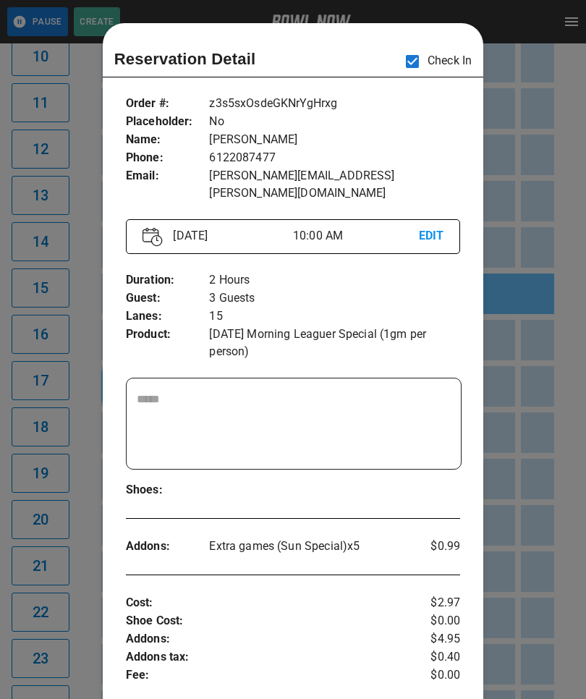
scroll to position [23, 0]
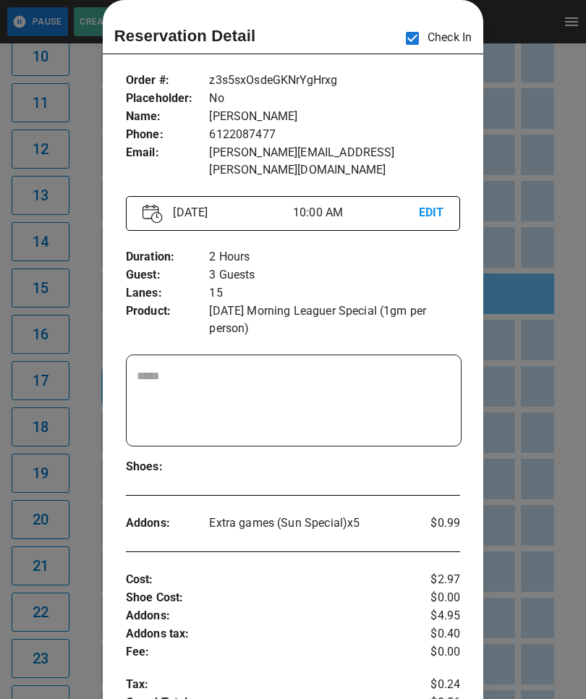
click at [576, 593] on div at bounding box center [293, 349] width 586 height 699
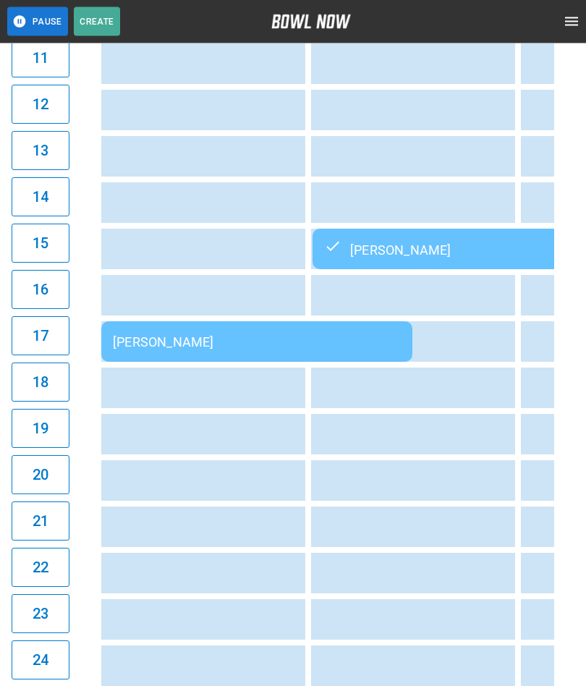
scroll to position [669, 0]
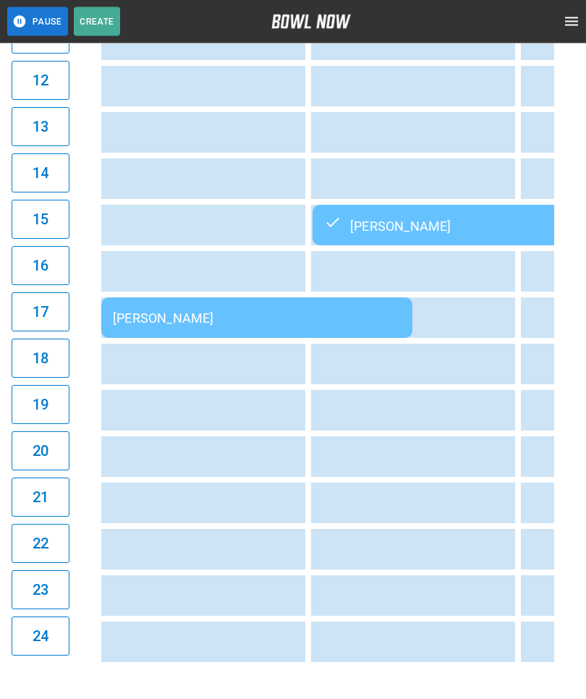
click at [332, 304] on td "[PERSON_NAME]" at bounding box center [256, 318] width 311 height 41
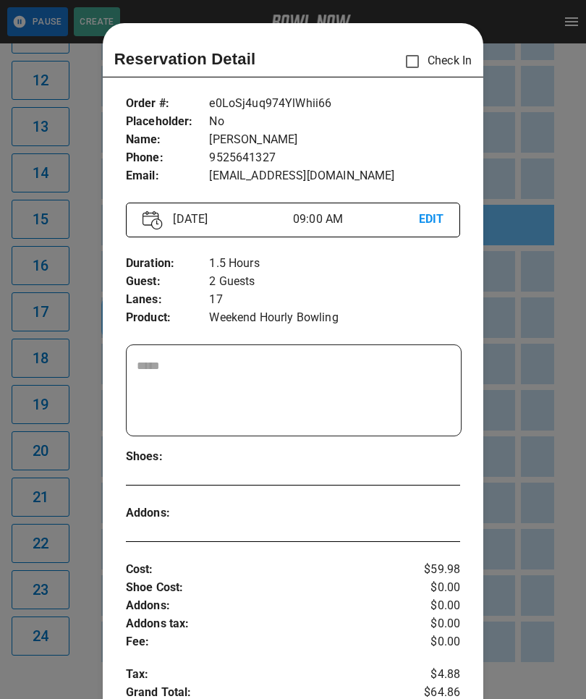
scroll to position [23, 0]
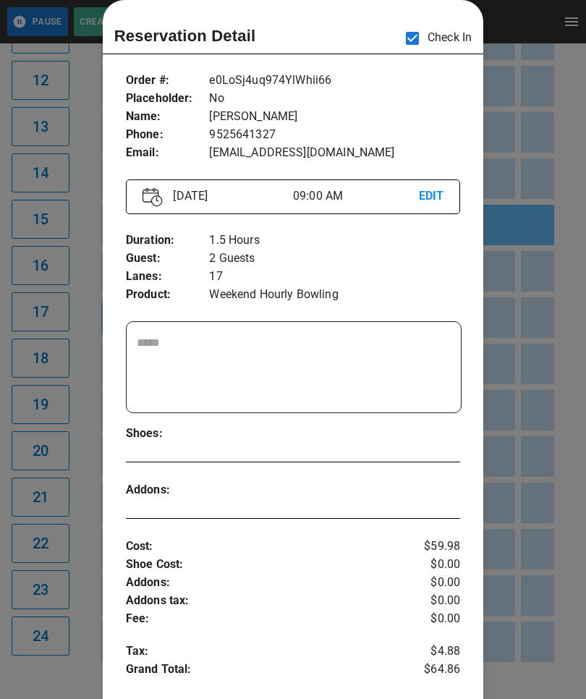
click at [536, 482] on div at bounding box center [293, 349] width 586 height 699
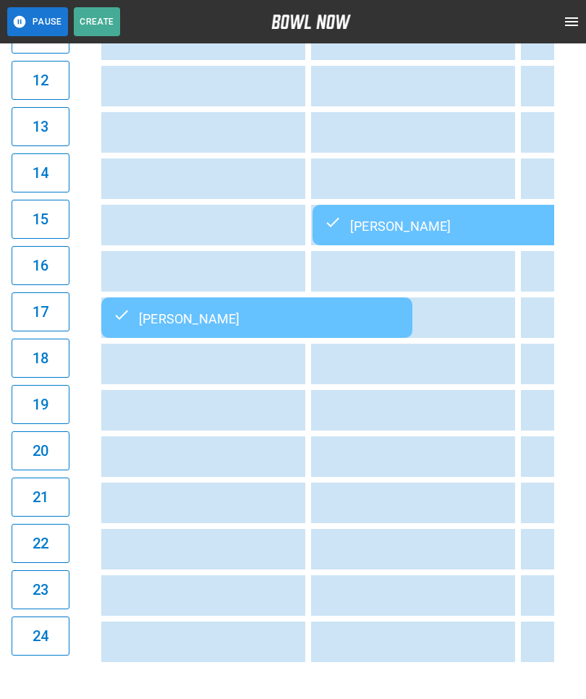
click at [195, 319] on div "[PERSON_NAME]" at bounding box center [257, 317] width 288 height 17
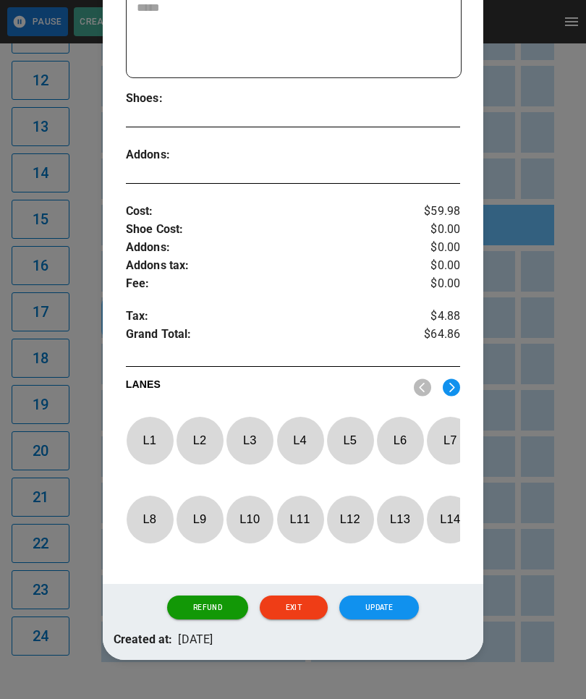
scroll to position [357, 0]
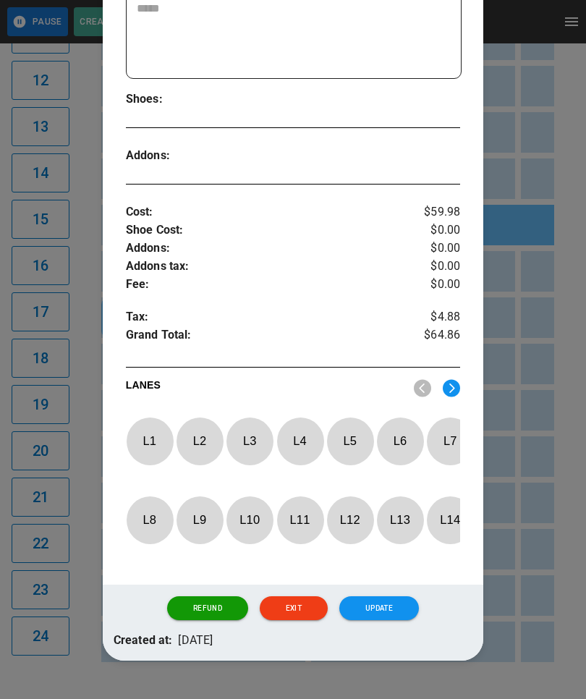
click at [525, 611] on div at bounding box center [293, 349] width 586 height 699
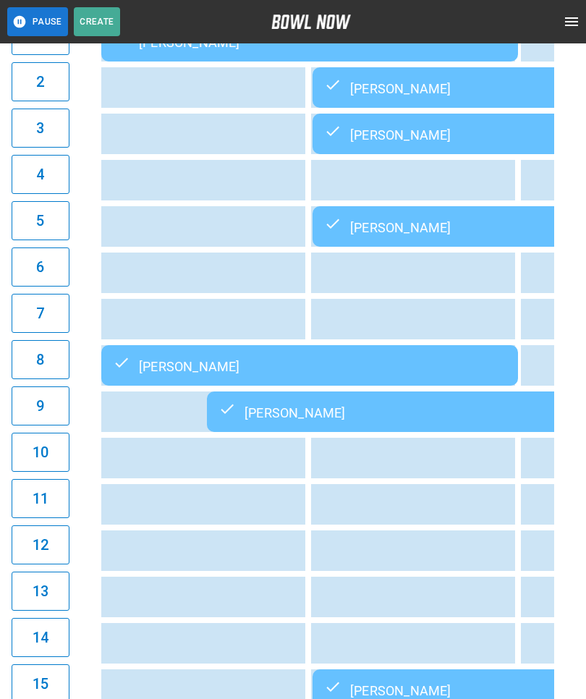
scroll to position [205, 0]
click at [142, 362] on div "[PERSON_NAME]" at bounding box center [310, 365] width 394 height 17
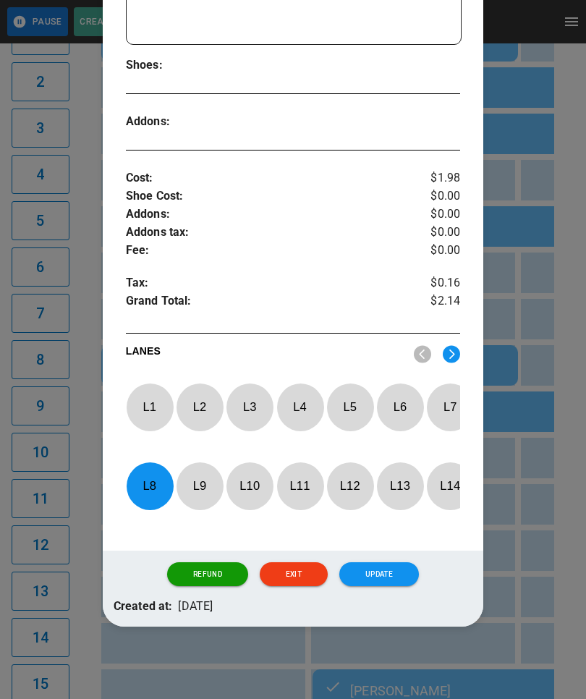
scroll to position [424, 0]
click at [543, 517] on div at bounding box center [293, 349] width 586 height 699
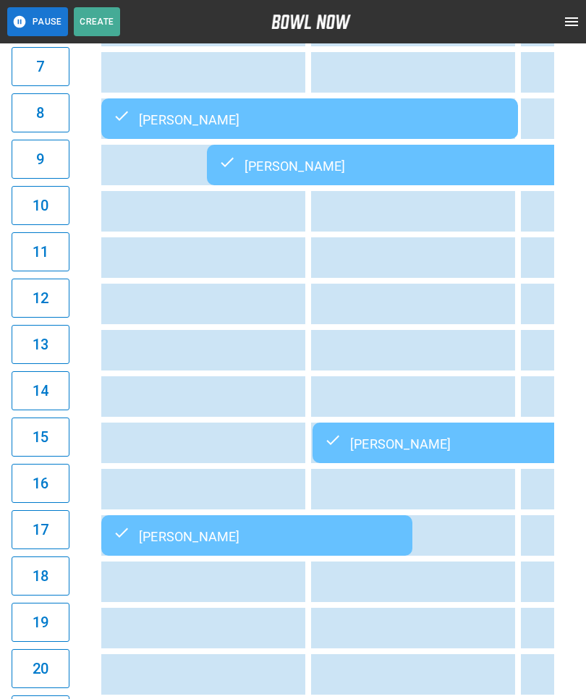
scroll to position [0, -1]
click at [161, 533] on div "[PERSON_NAME]" at bounding box center [257, 535] width 288 height 17
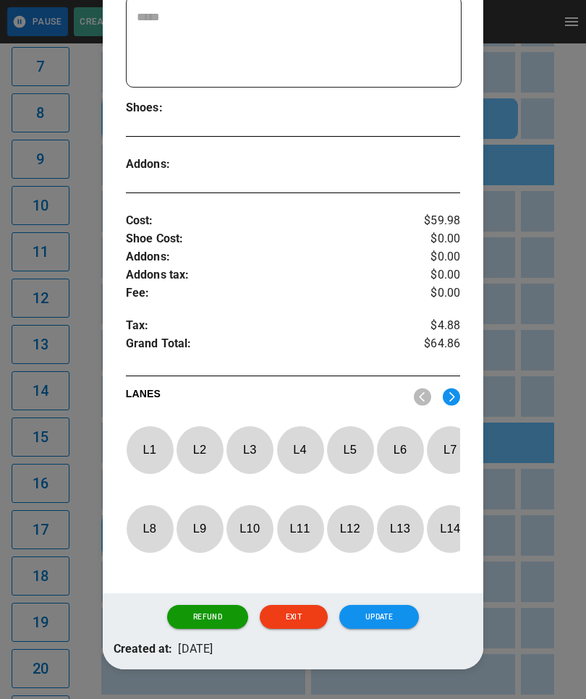
click at [455, 391] on img at bounding box center [451, 397] width 17 height 18
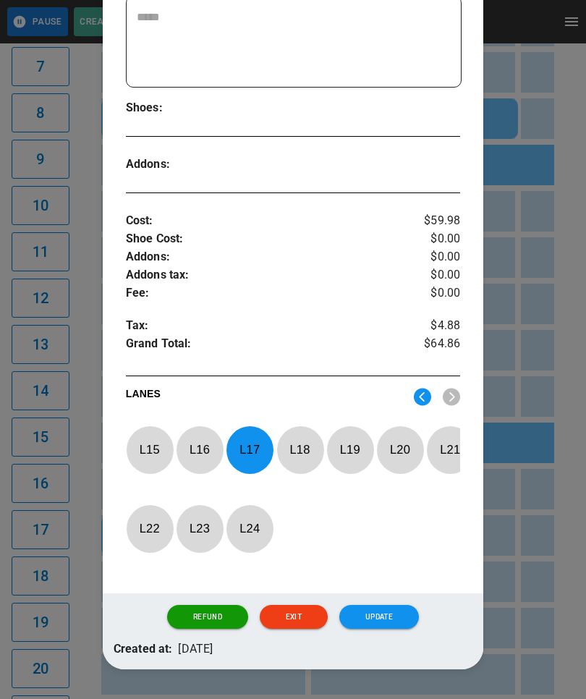
click at [243, 445] on p "L 17" at bounding box center [250, 450] width 48 height 34
click at [418, 399] on img at bounding box center [422, 397] width 17 height 18
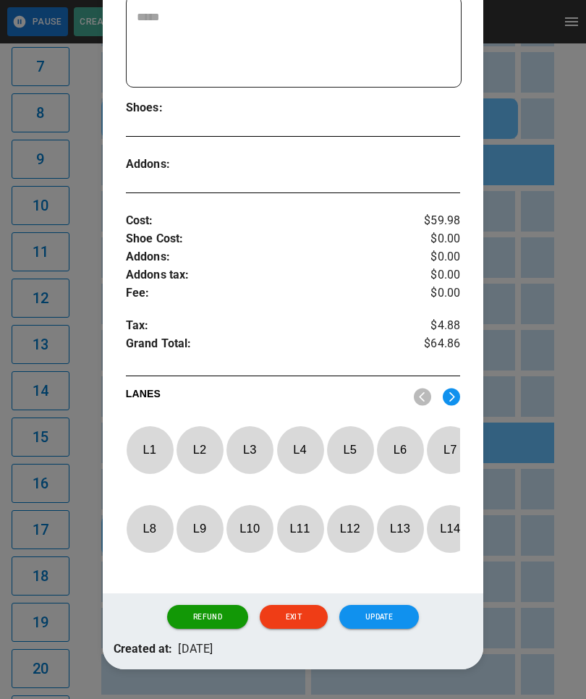
click at [297, 533] on p "L 11" at bounding box center [300, 529] width 48 height 34
click at [369, 623] on button "Update" at bounding box center [379, 617] width 80 height 25
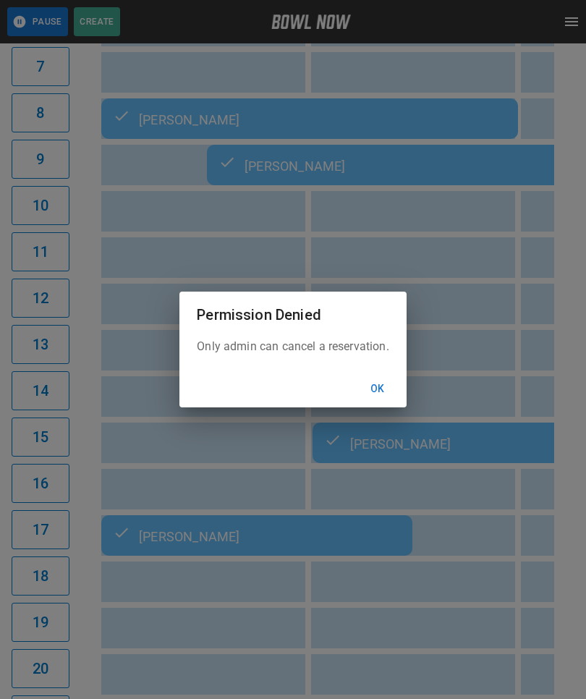
click at [370, 402] on button "Ok" at bounding box center [378, 389] width 46 height 27
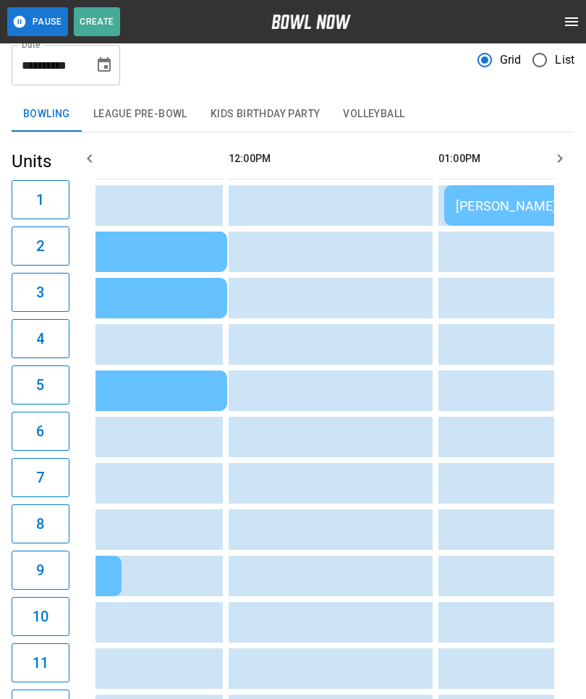
scroll to position [0, 0]
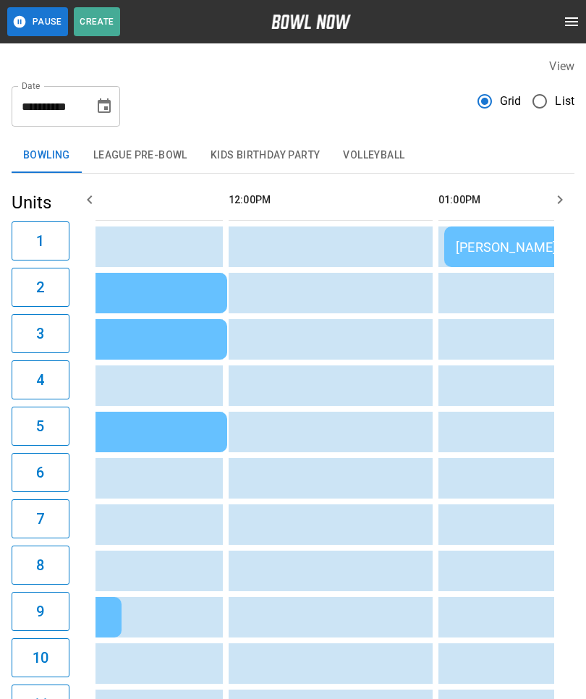
click at [111, 95] on button "Choose date, selected date is Aug 24, 2025" at bounding box center [104, 106] width 29 height 29
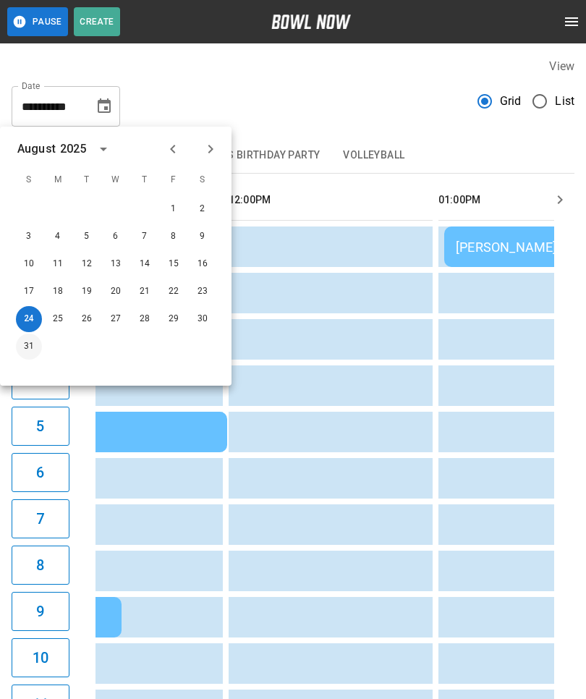
click at [25, 346] on button "31" at bounding box center [29, 347] width 26 height 26
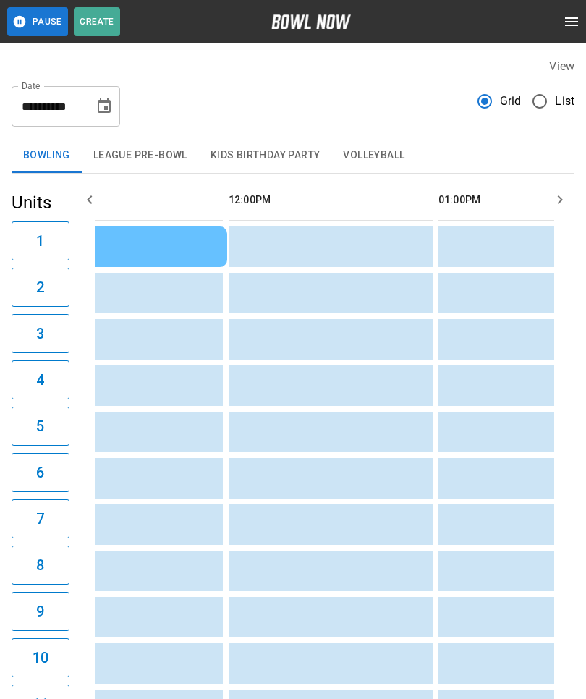
type input "**********"
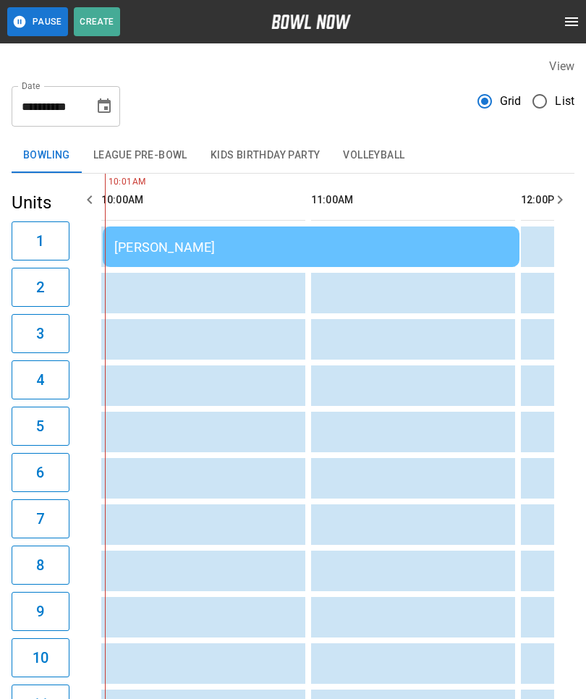
click at [239, 233] on td "Nick Campbell" at bounding box center [311, 246] width 417 height 41
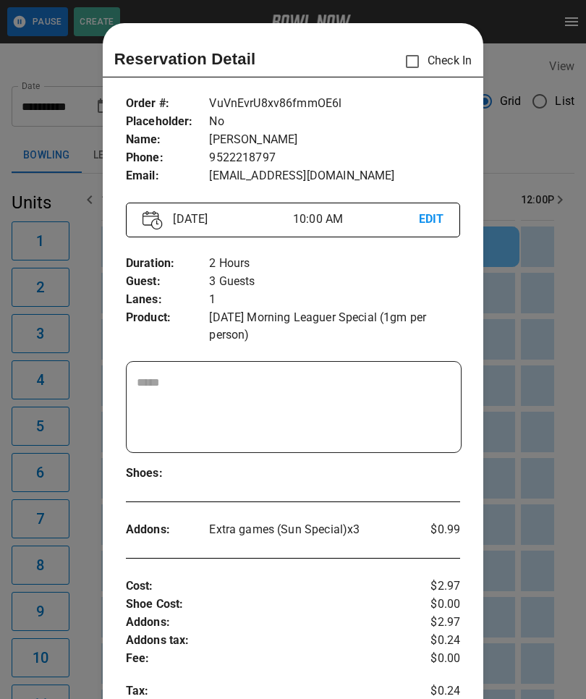
scroll to position [-1, 0]
click at [425, 41] on div "Reservation Detail Check In Order # : Placeholder : Name : Phone : Email : VuVn…" at bounding box center [293, 529] width 381 height 1012
click at [553, 418] on div at bounding box center [293, 349] width 586 height 699
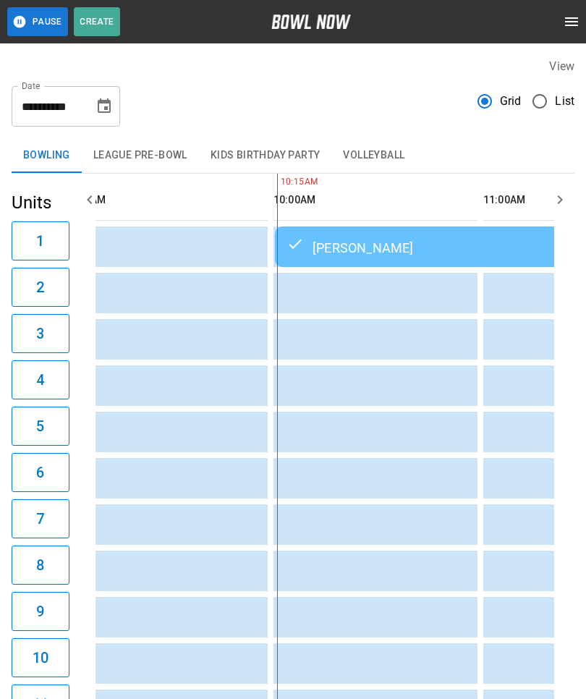
scroll to position [0, 41]
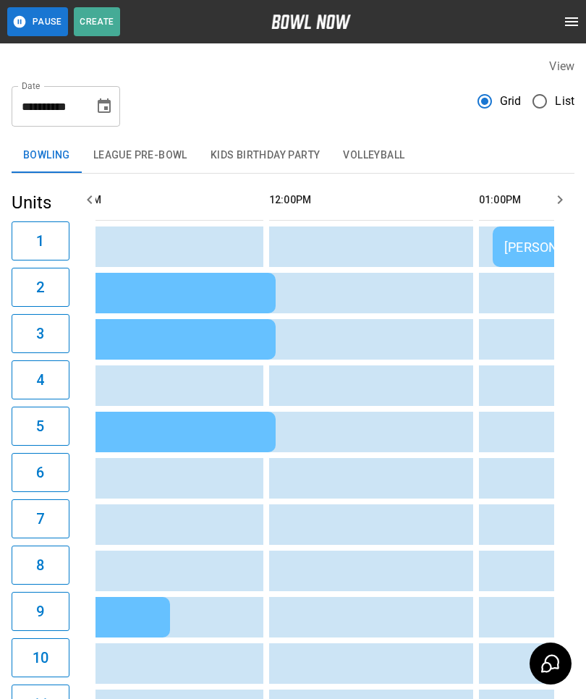
scroll to position [0, 431]
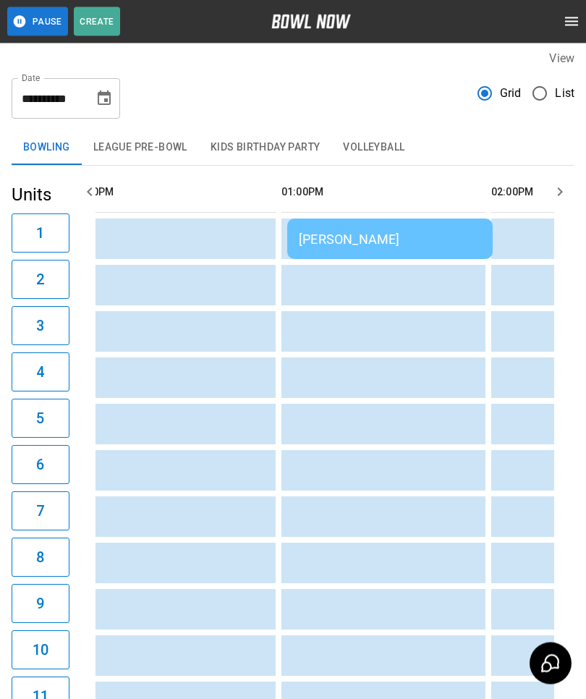
scroll to position [0, 554]
